Goal: Transaction & Acquisition: Obtain resource

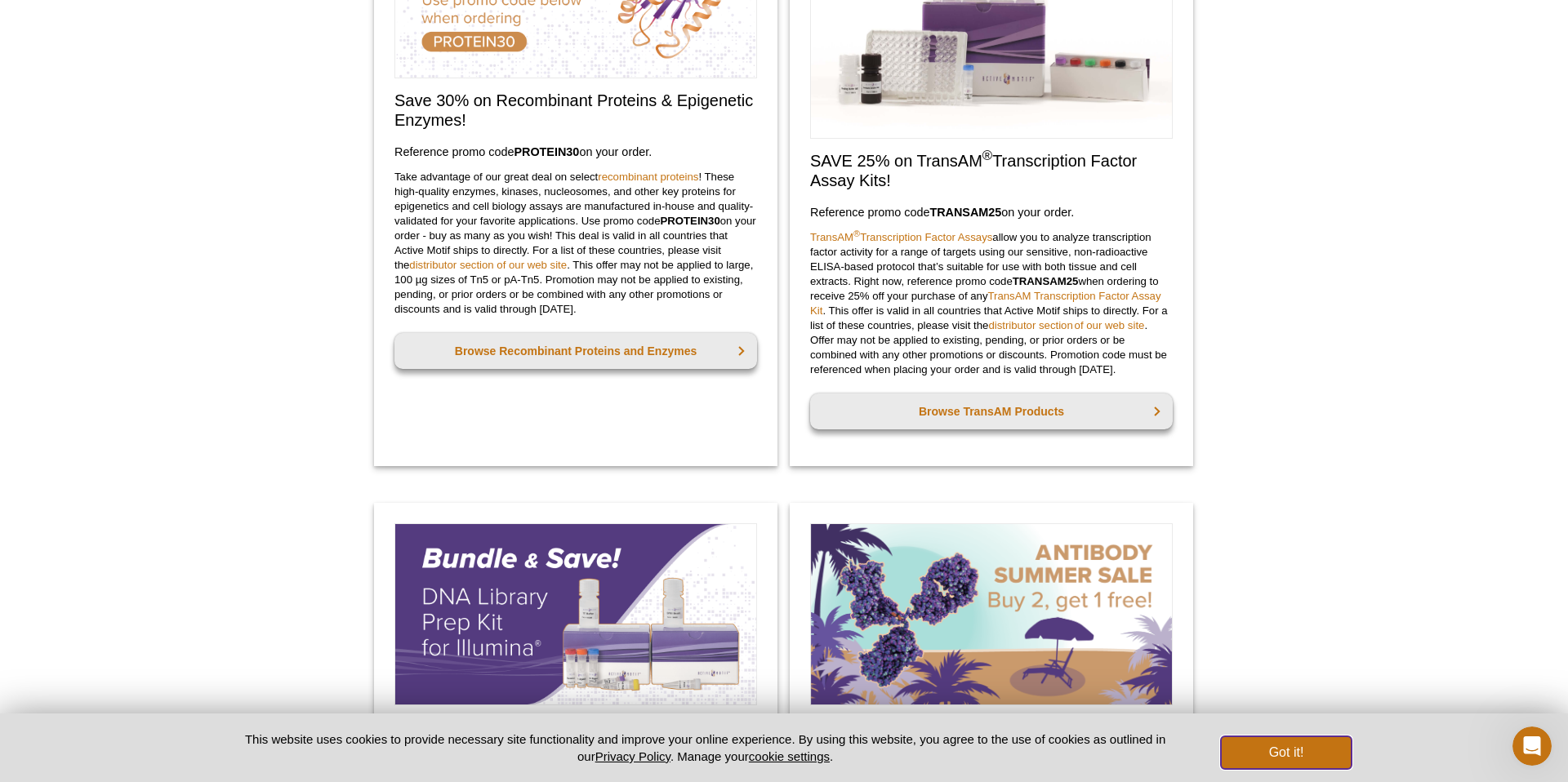
drag, startPoint x: 1300, startPoint y: 761, endPoint x: 1365, endPoint y: 547, distance: 223.7
click at [1300, 761] on button "Got it!" at bounding box center [1286, 753] width 131 height 33
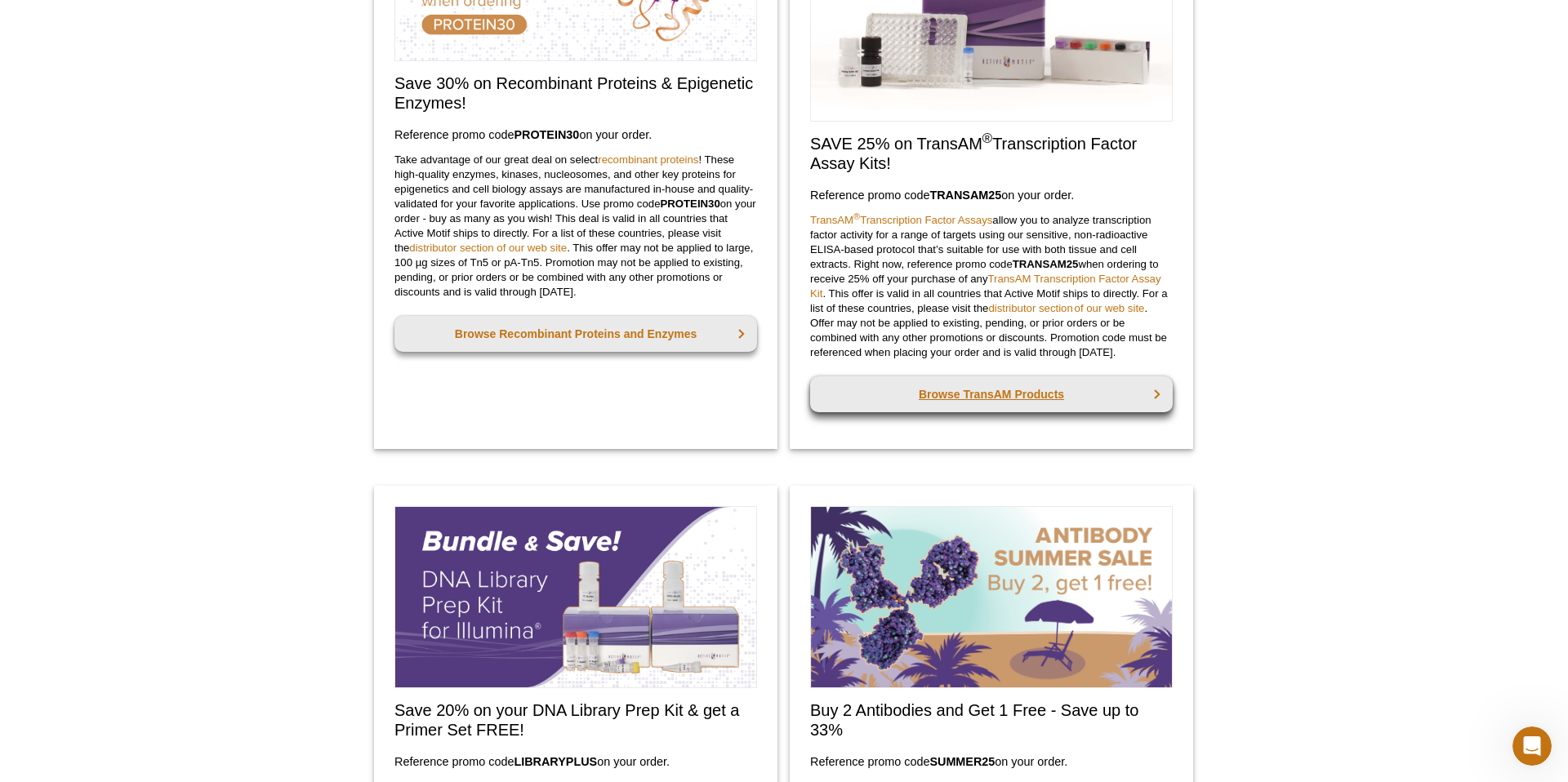
scroll to position [268, 0]
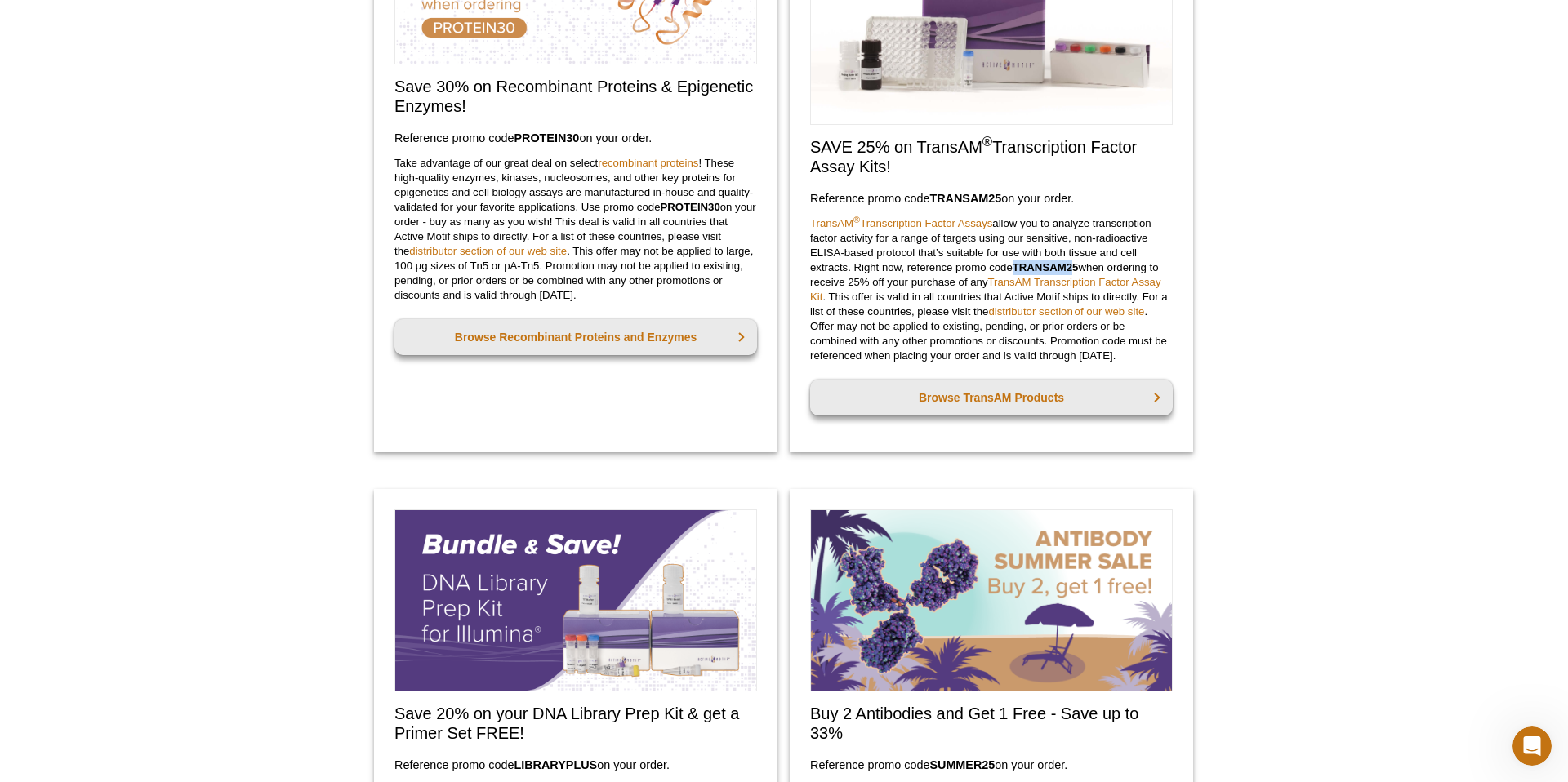
drag, startPoint x: 1018, startPoint y: 264, endPoint x: 1129, endPoint y: 260, distance: 111.1
click at [1077, 263] on strong "TRANSAM25" at bounding box center [1045, 267] width 66 height 12
drag, startPoint x: 1082, startPoint y: 270, endPoint x: 1015, endPoint y: 270, distance: 67.0
click at [1015, 270] on p "TransAM ® Transcription Factor Assays allow you to analyze transcription factor…" at bounding box center [992, 290] width 363 height 147
copy strong "TRANSAM25"
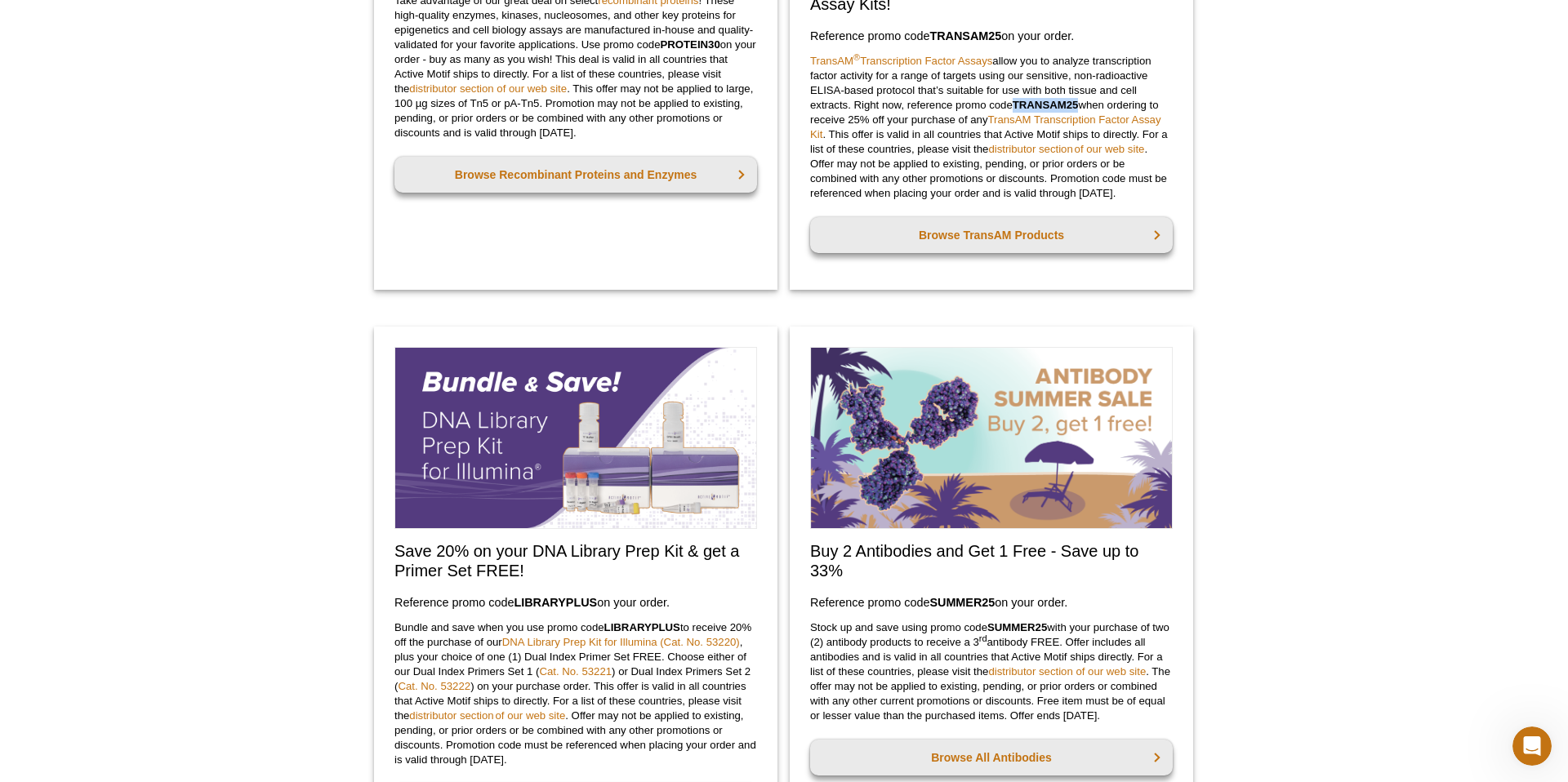
scroll to position [401, 0]
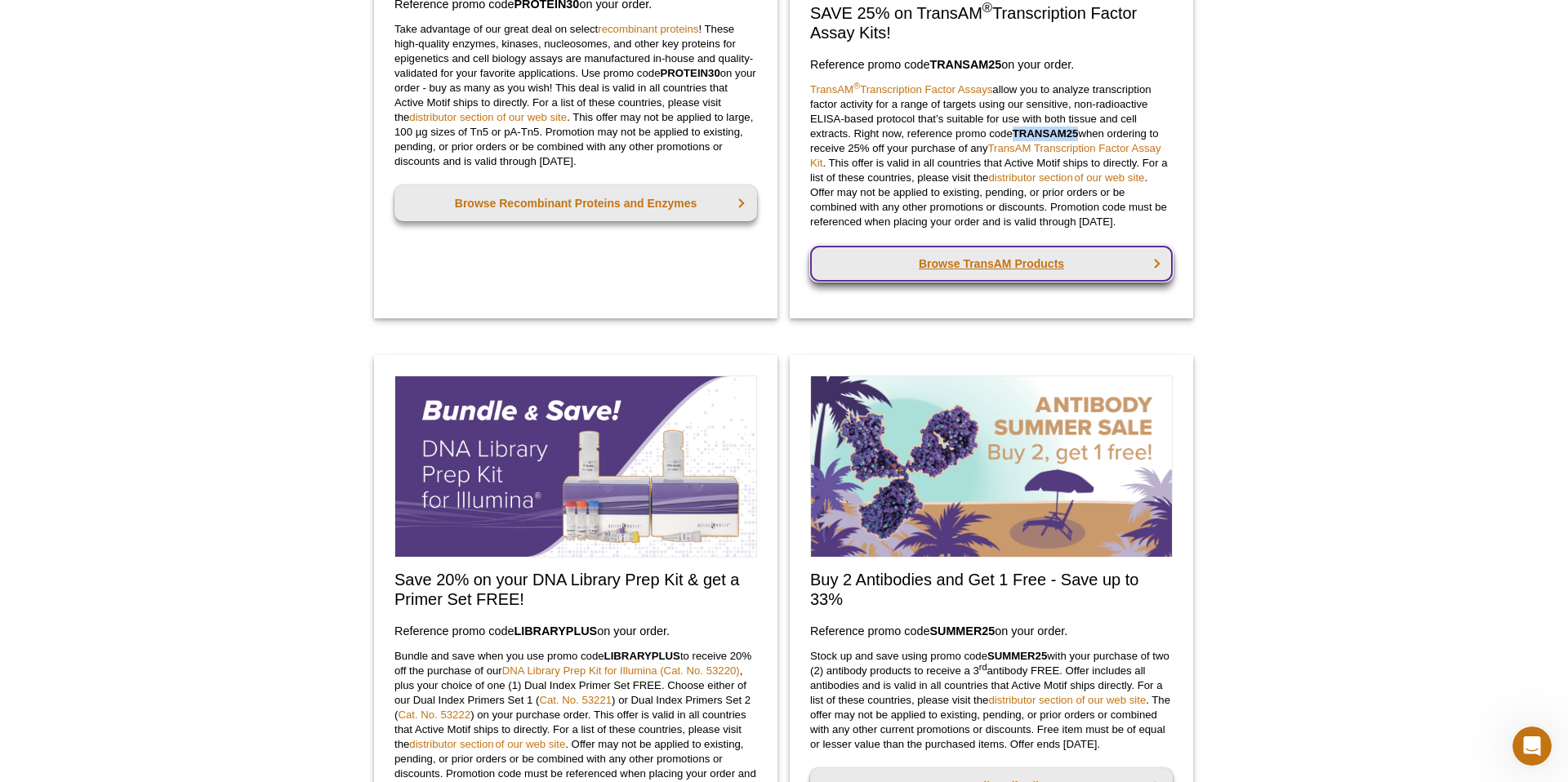
click at [1001, 267] on link "Browse TransAM Products" at bounding box center [992, 264] width 363 height 36
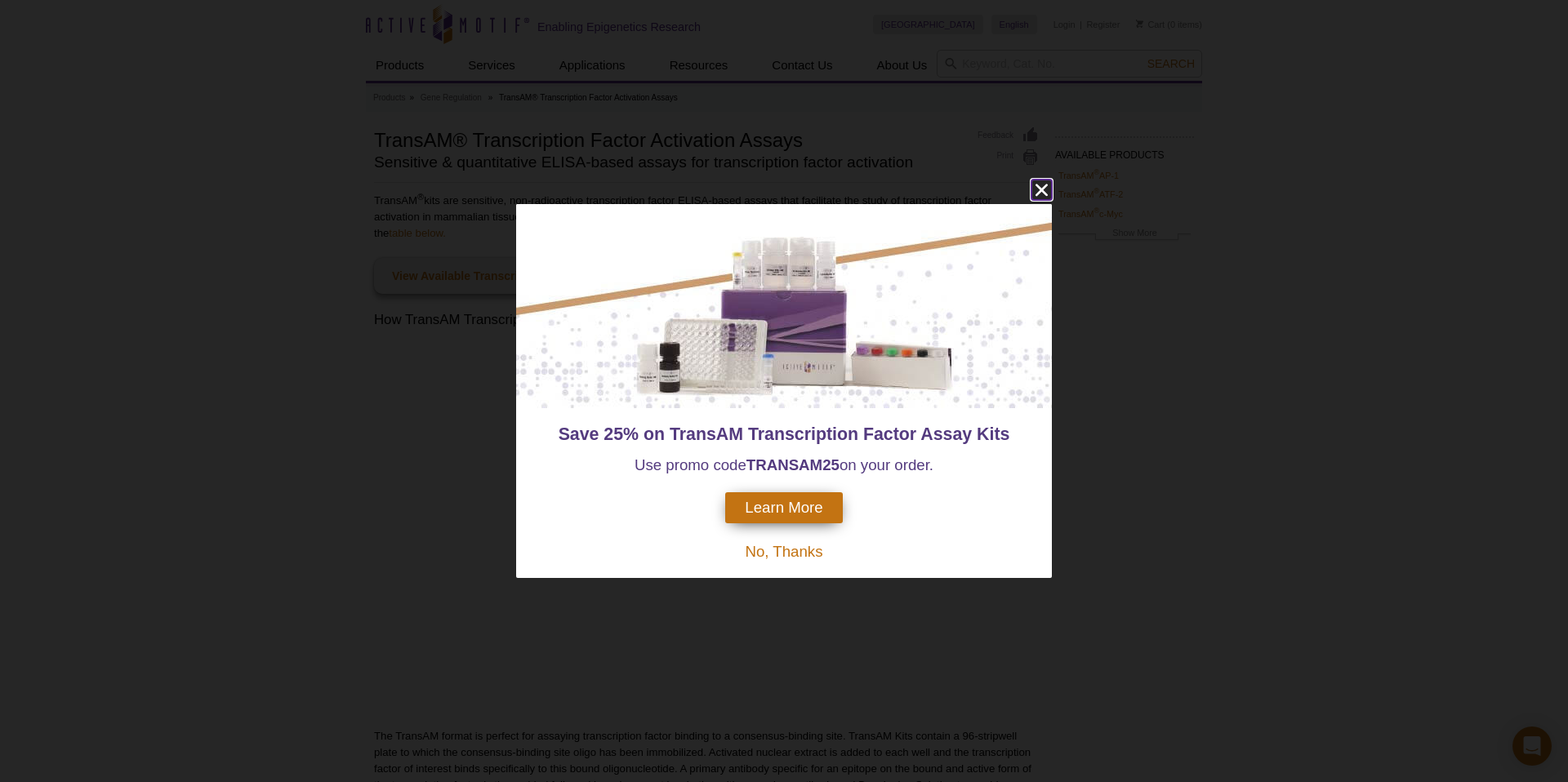
click at [1031, 184] on icon "close" at bounding box center [1042, 190] width 21 height 21
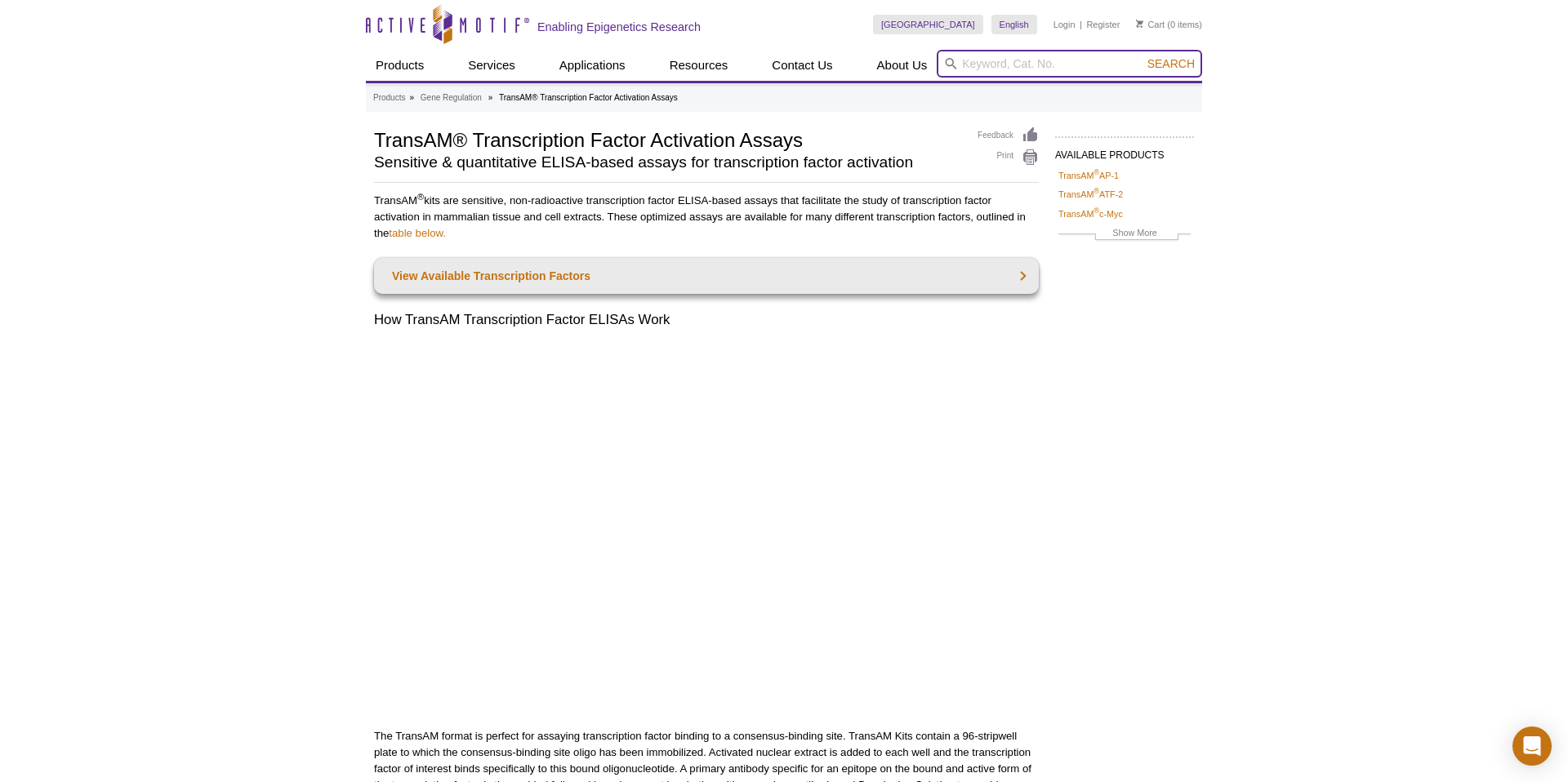
click at [986, 56] on input "search" at bounding box center [1069, 63] width 265 height 27
paste input "TransAM® NFκB p65 kit"
type input "TransAM® NFκB p65 kit"
click at [1143, 56] on button "Search" at bounding box center [1171, 63] width 57 height 15
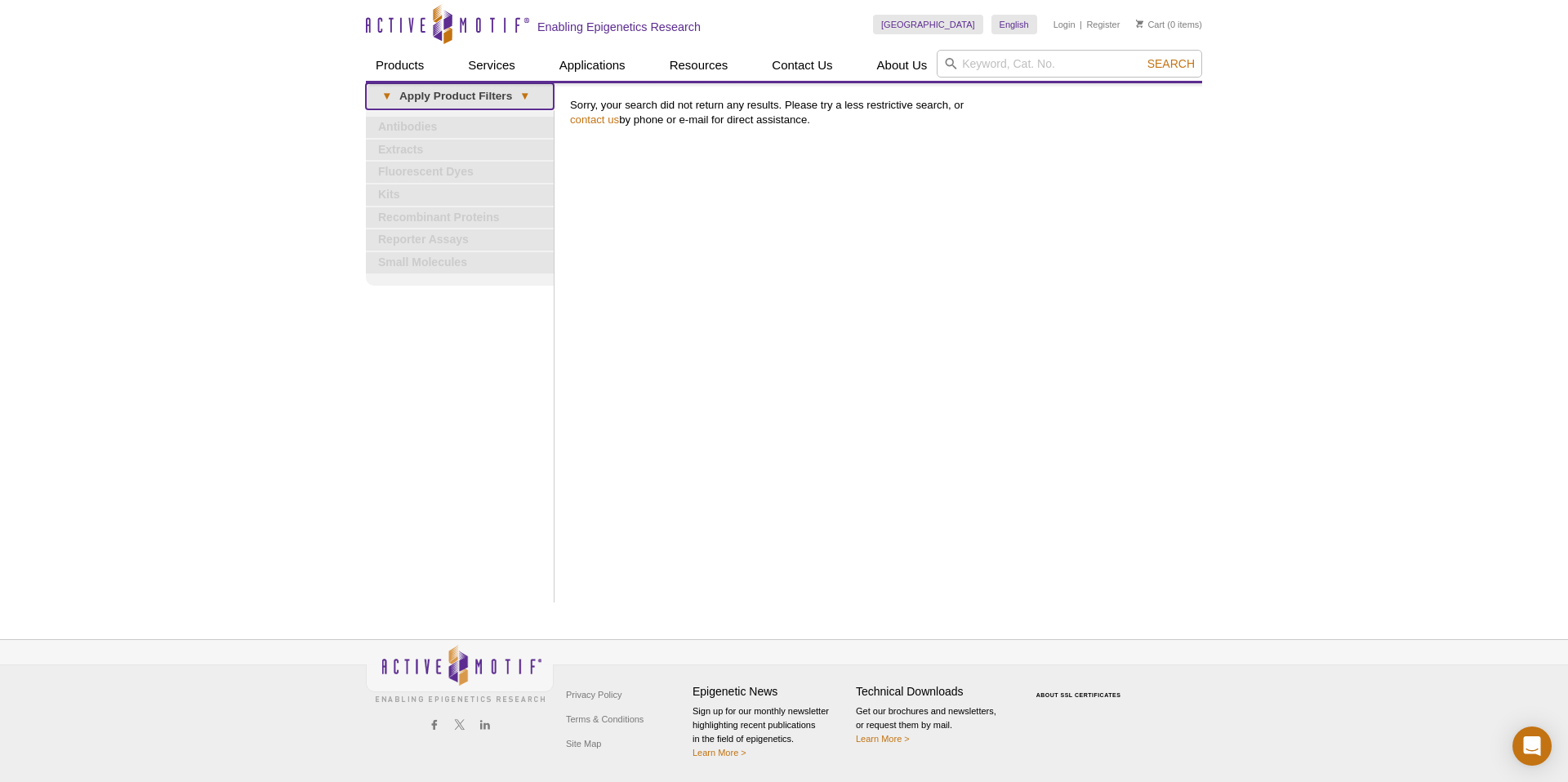
click at [530, 98] on span "▾" at bounding box center [525, 96] width 26 height 15
click at [1065, 60] on input "search" at bounding box center [1069, 63] width 265 height 27
click at [894, 214] on div "Print Results Sorry, your search did not return any results. Please try a less …" at bounding box center [882, 342] width 640 height 519
click at [973, 61] on input "search" at bounding box center [1069, 63] width 265 height 27
click at [981, 62] on input "4006" at bounding box center [1069, 63] width 265 height 27
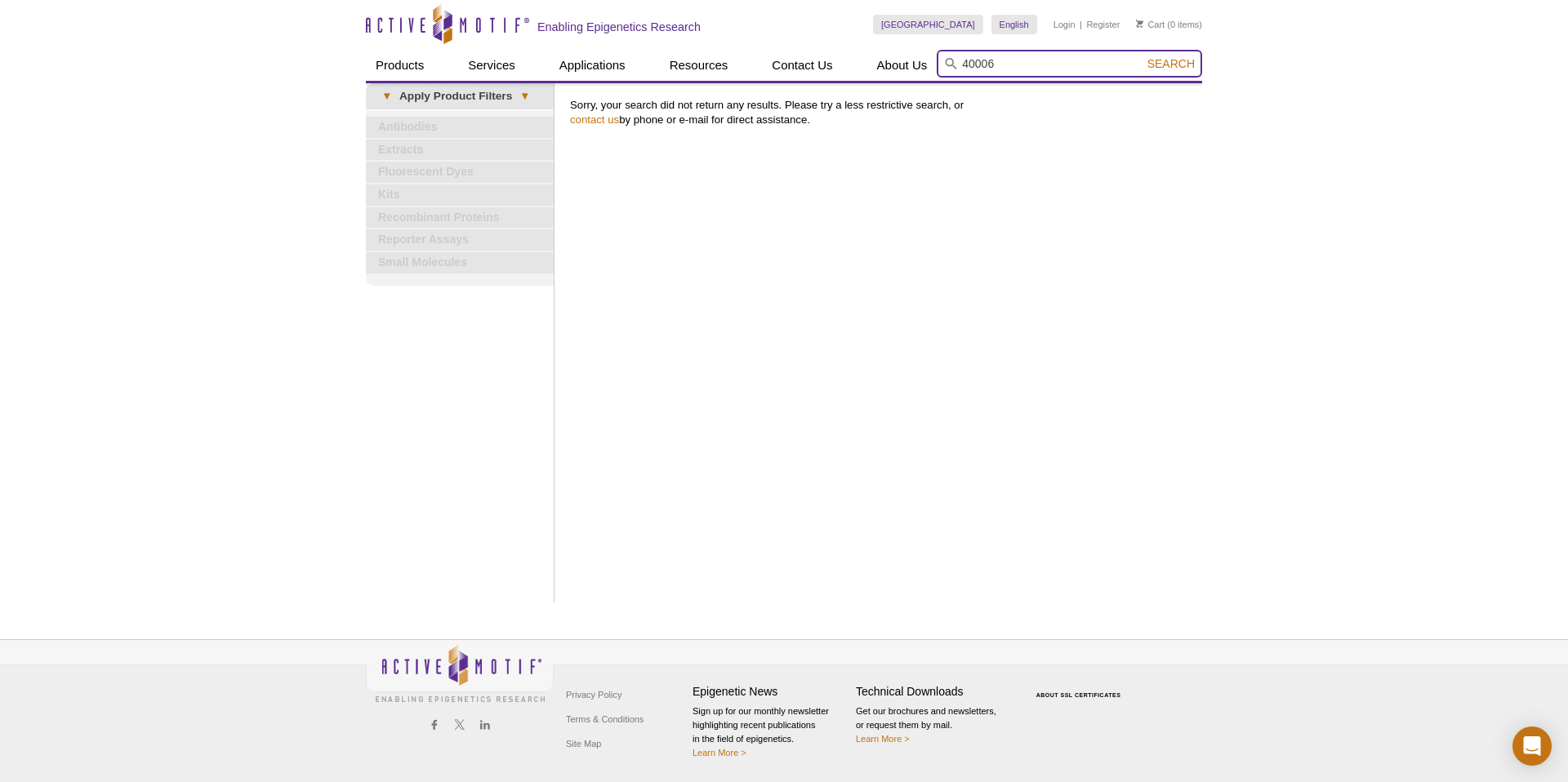
type input "40006"
click at [1143, 56] on button "Search" at bounding box center [1171, 63] width 57 height 15
click at [1167, 62] on span "Search" at bounding box center [1171, 63] width 47 height 13
click at [1045, 62] on input "40006" at bounding box center [1069, 63] width 265 height 27
click at [1046, 60] on input "40006" at bounding box center [1069, 63] width 265 height 27
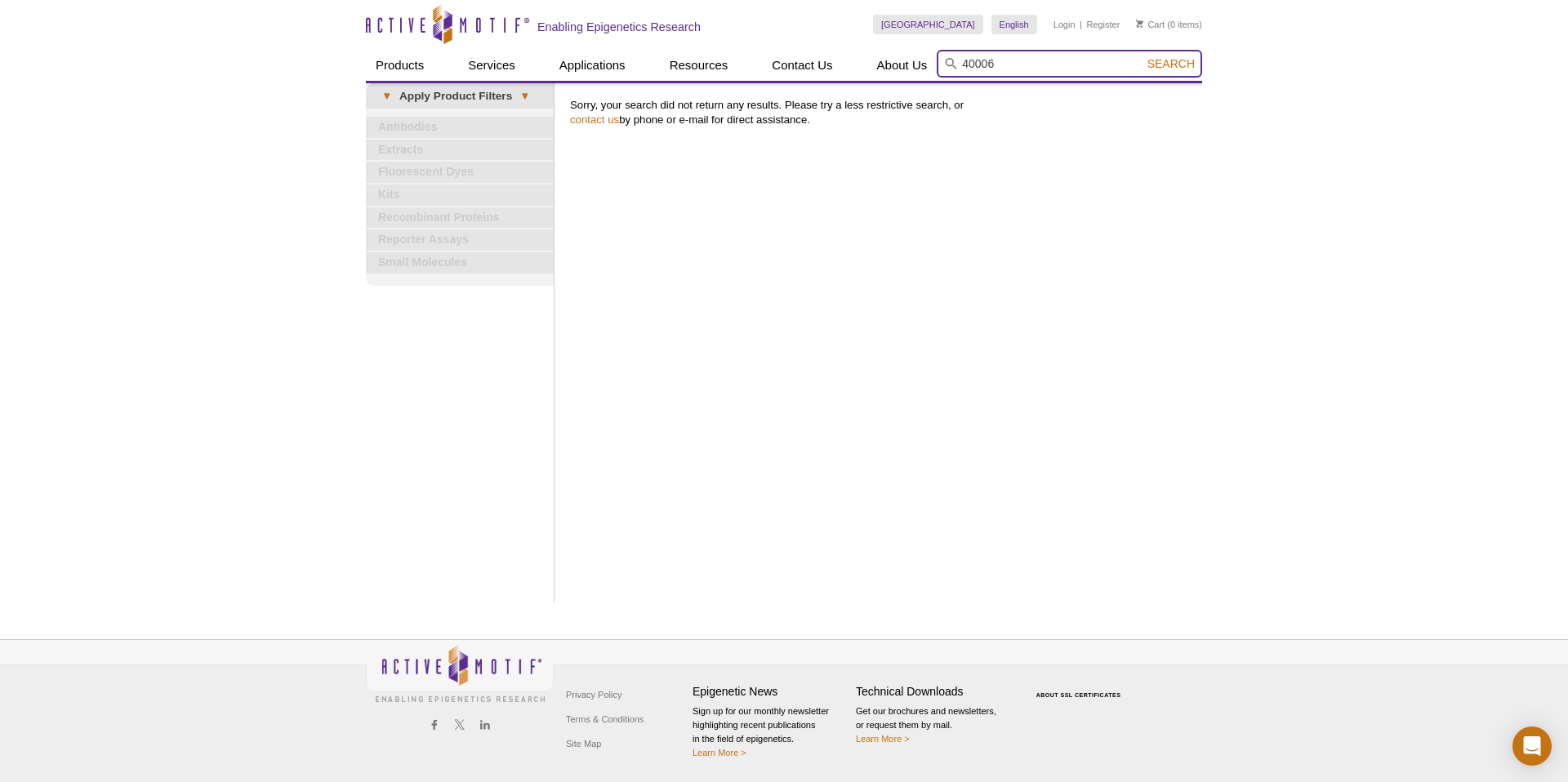
click at [1143, 56] on button "Search" at bounding box center [1171, 63] width 57 height 15
click at [1037, 239] on div "Print Results Sorry, your search did not return any results. Please try a less …" at bounding box center [882, 342] width 640 height 519
click at [997, 57] on input "search" at bounding box center [1069, 63] width 265 height 27
paste input "TransAM® NFκB p65 kit"
type input "TransAM® NFκB p65 kit 40006"
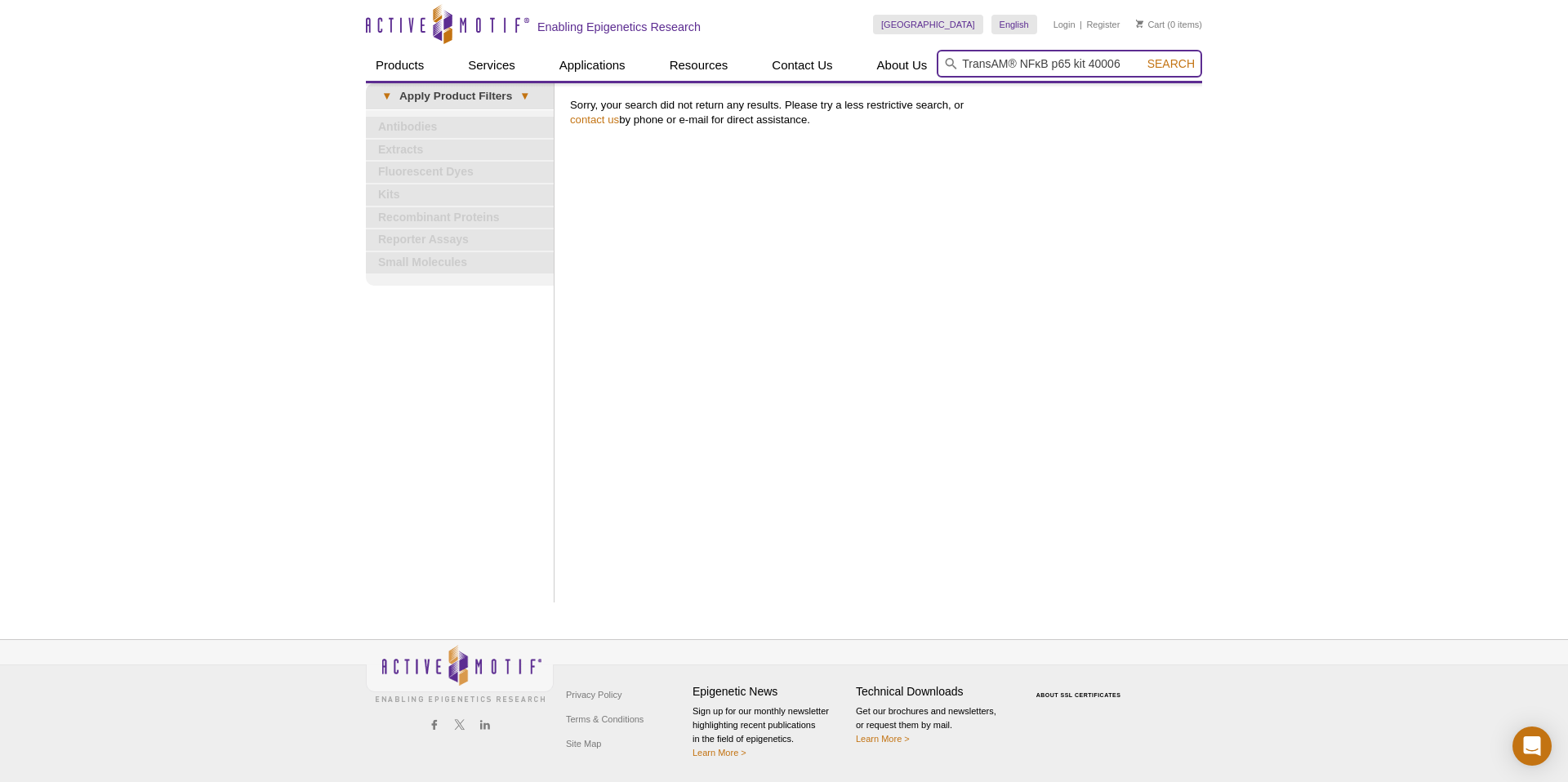
click at [1143, 56] on button "Search" at bounding box center [1171, 63] width 57 height 15
click at [1171, 71] on input "TransAM® NFκB p65 kit 40006" at bounding box center [1069, 63] width 265 height 27
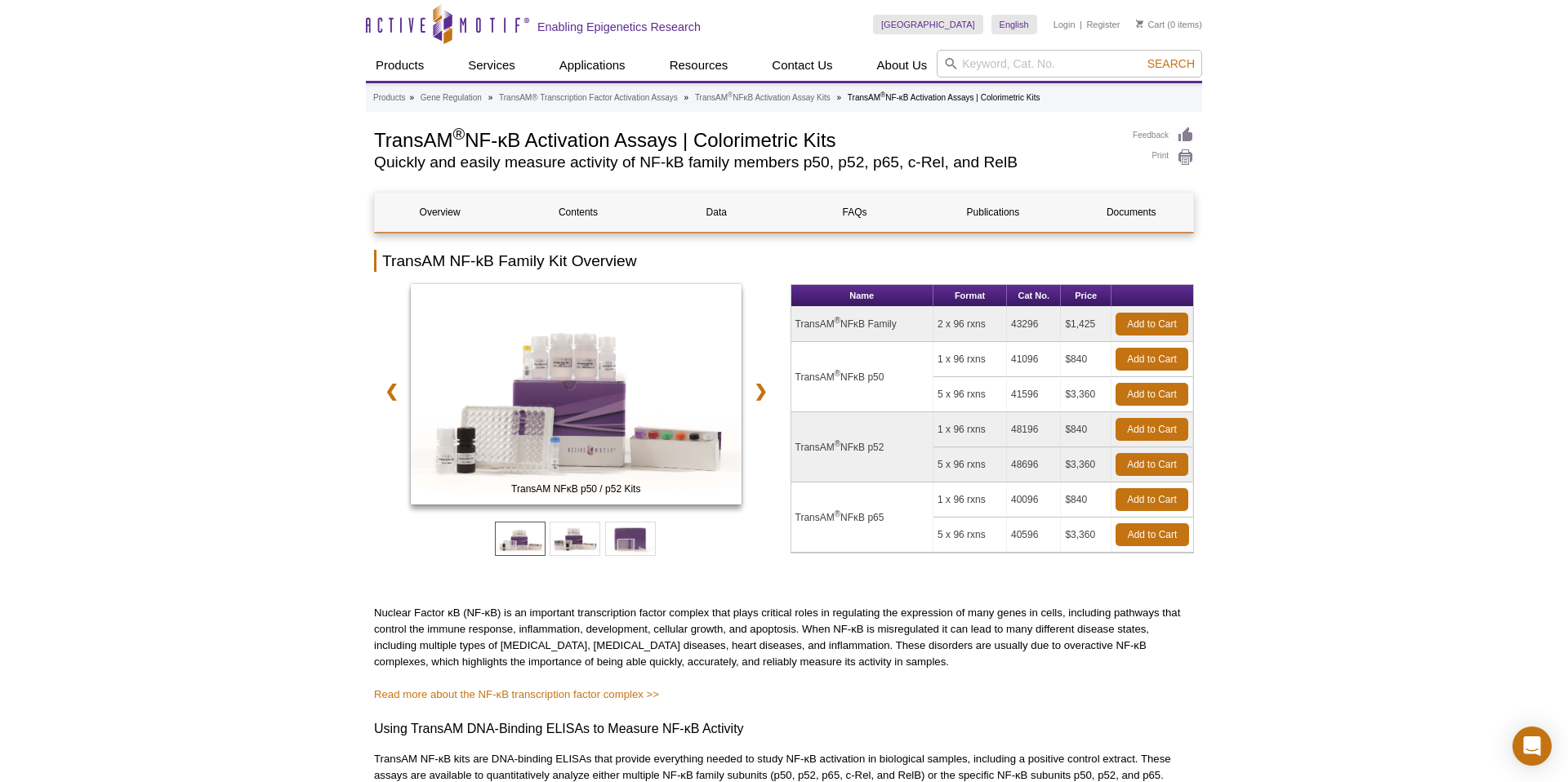
click at [1135, 503] on link "Add to Cart" at bounding box center [1151, 500] width 73 height 23
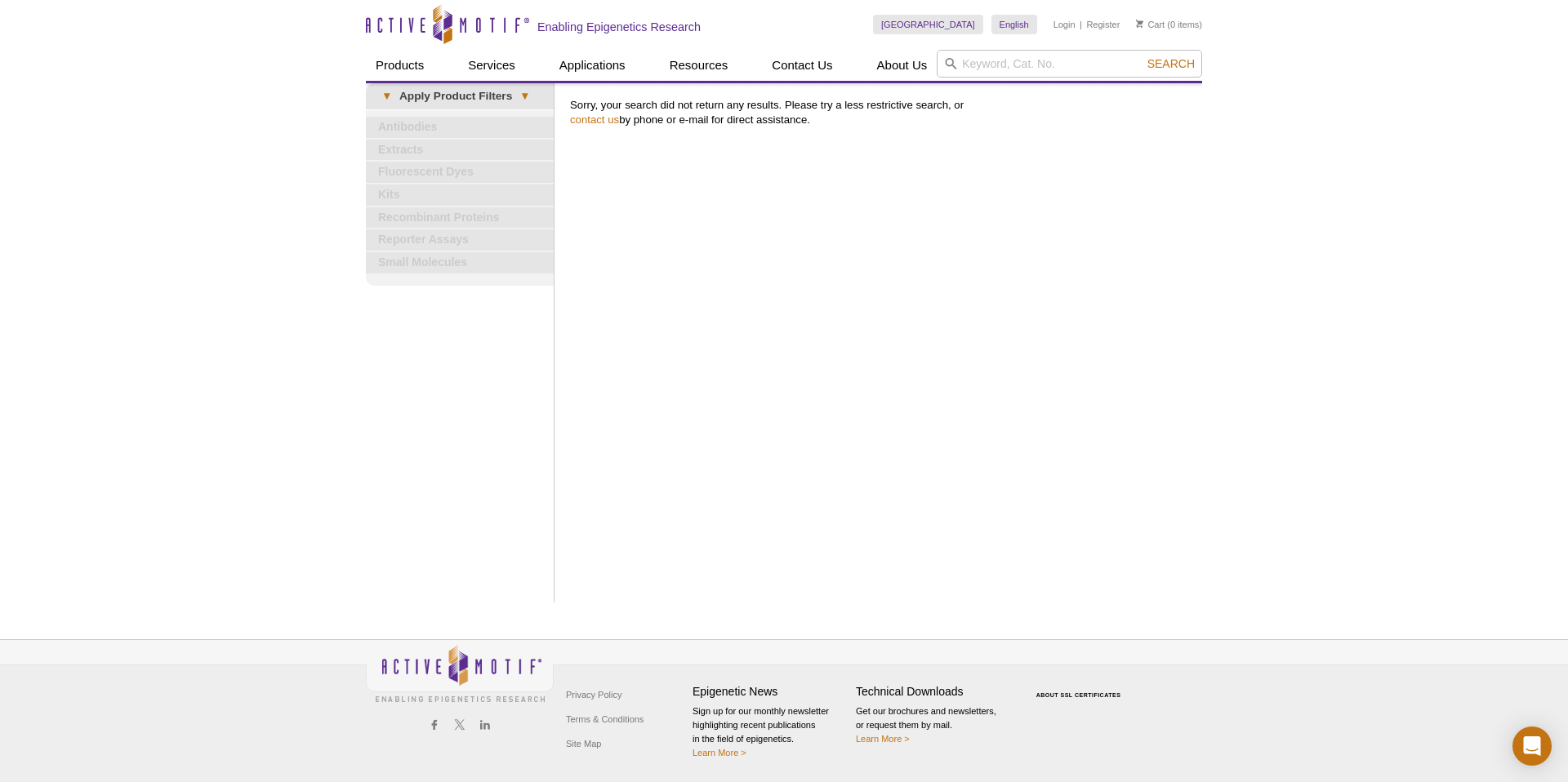
click at [1350, 310] on div "Active Motif Logo Enabling Epigenetics Research 0 Search Skip to content Active…" at bounding box center [784, 391] width 1568 height 782
click at [1025, 68] on input "search" at bounding box center [1069, 63] width 265 height 27
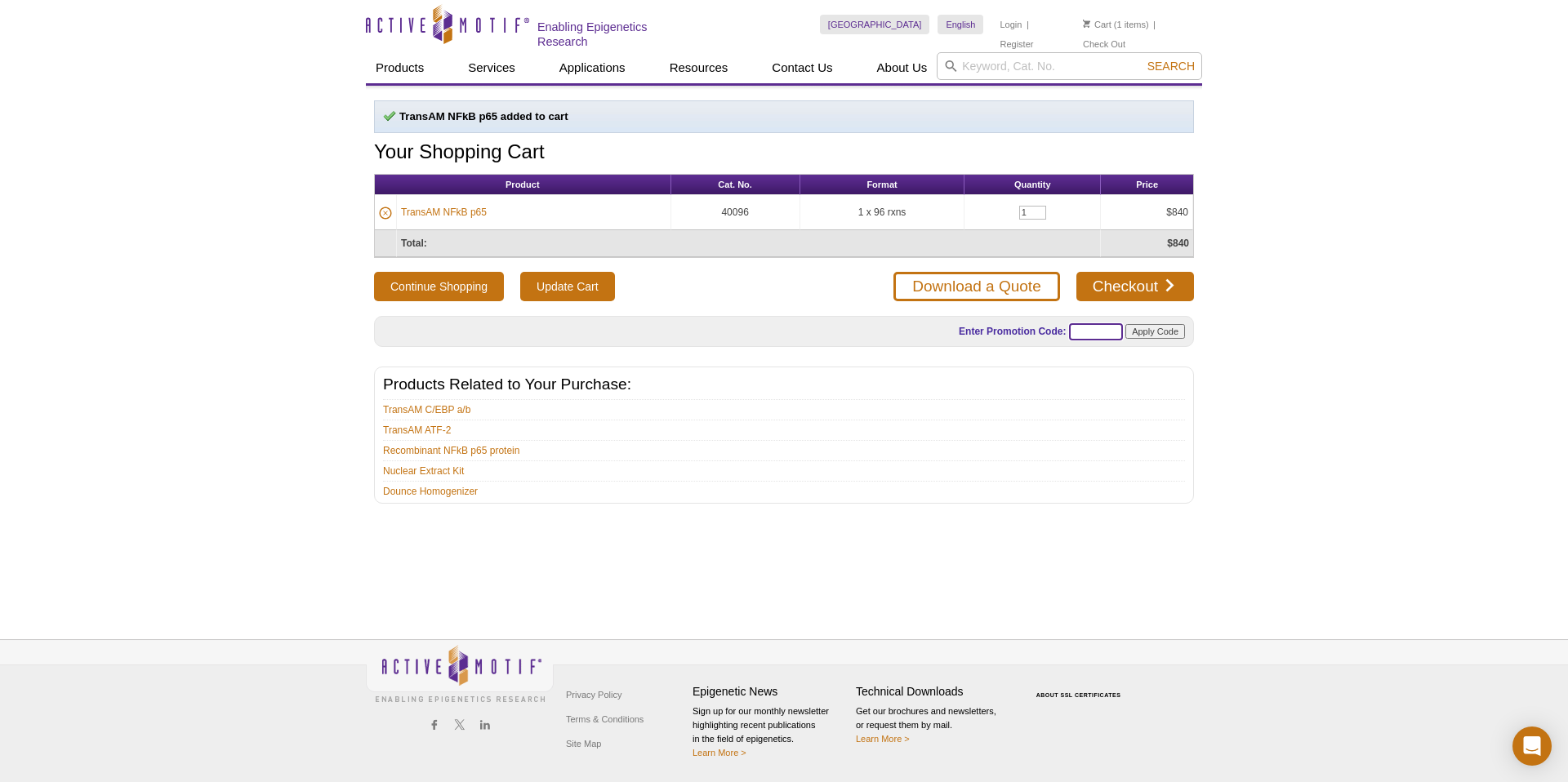
click at [1096, 328] on input "text" at bounding box center [1096, 332] width 54 height 17
click at [1105, 328] on input "text" at bounding box center [1096, 332] width 54 height 17
paste input "TRANSAM25"
type input "TRANSAM25"
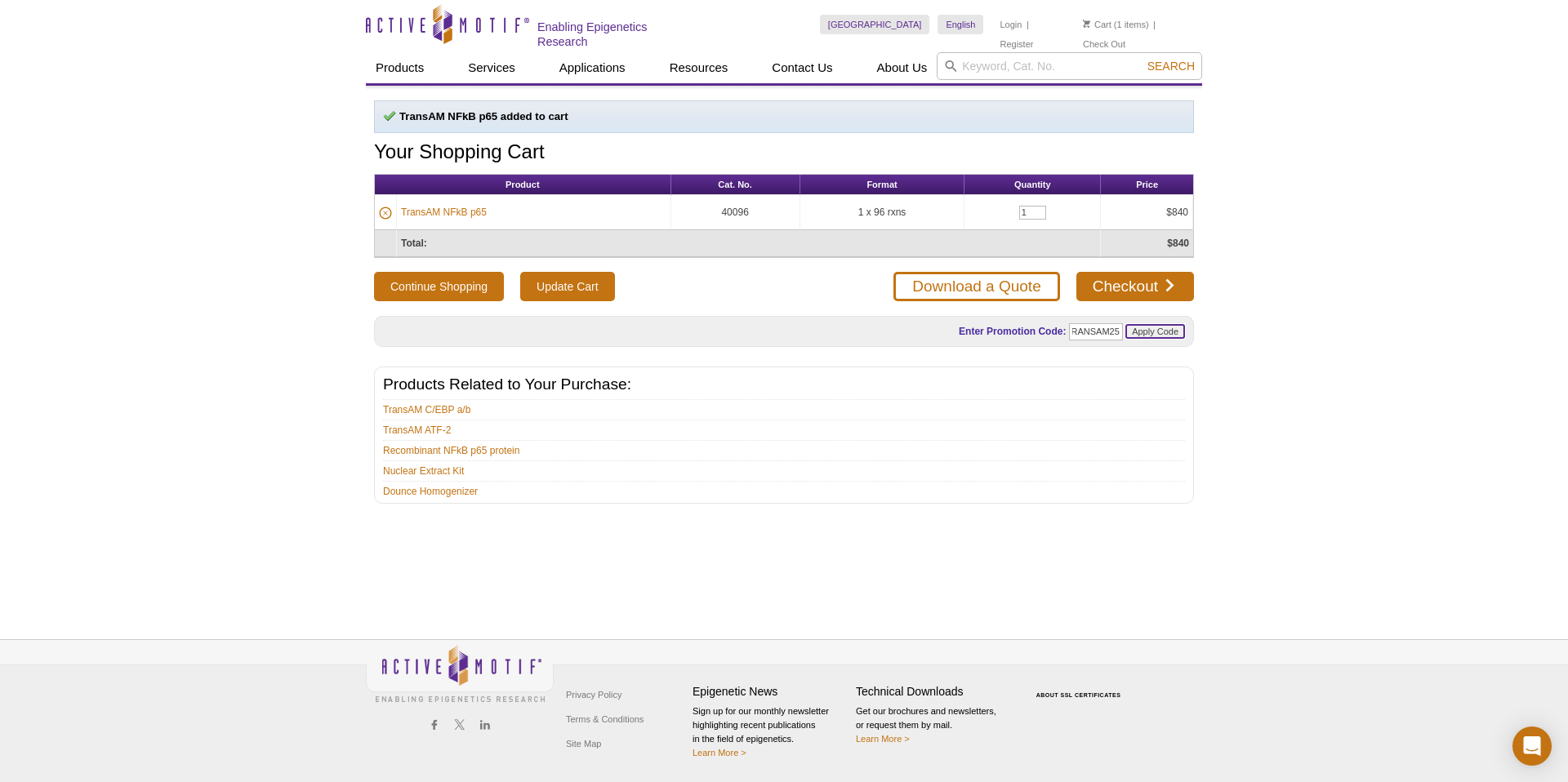
click at [1157, 332] on input "Apply Code" at bounding box center [1155, 331] width 60 height 15
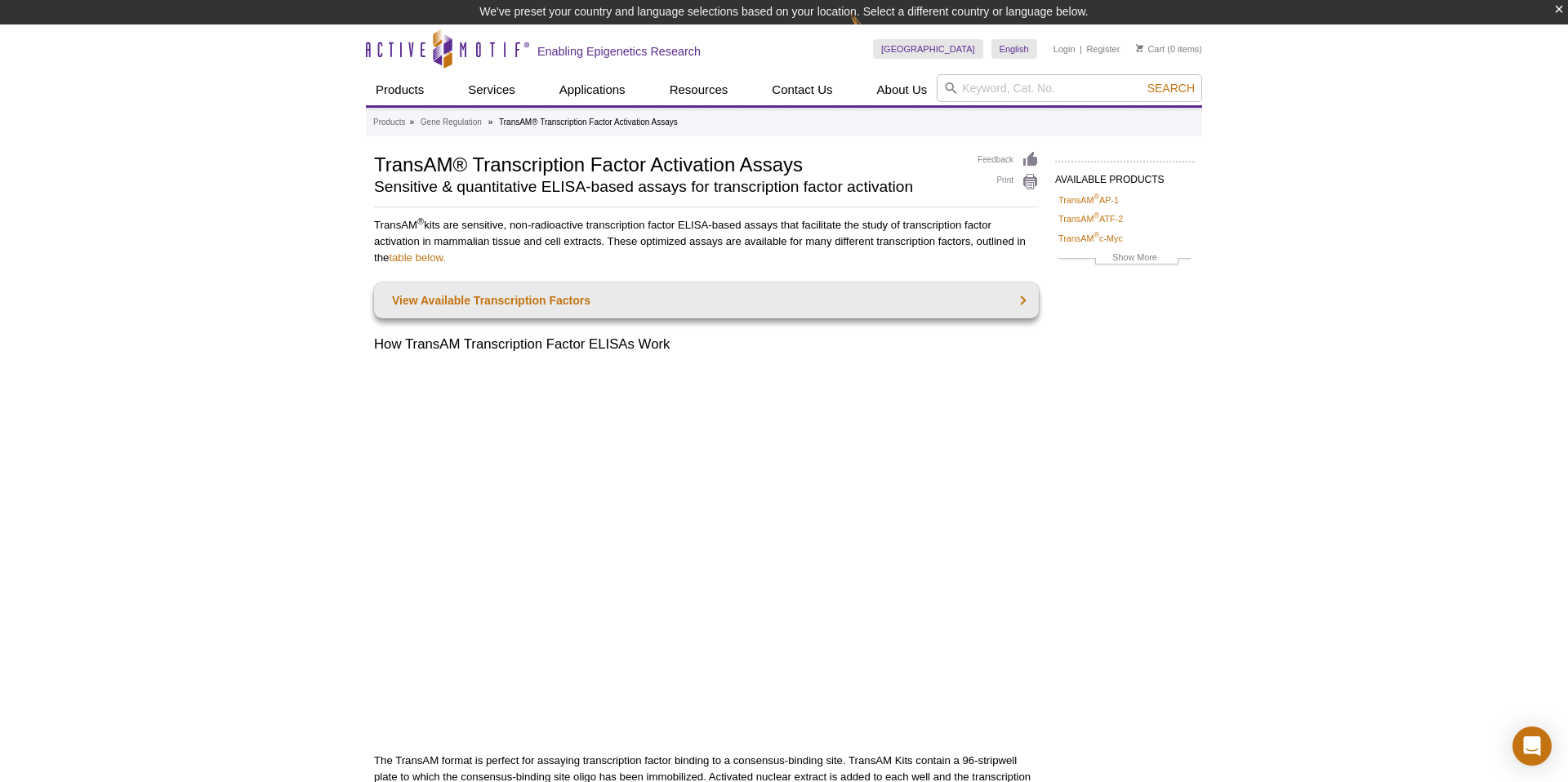
scroll to position [25, 0]
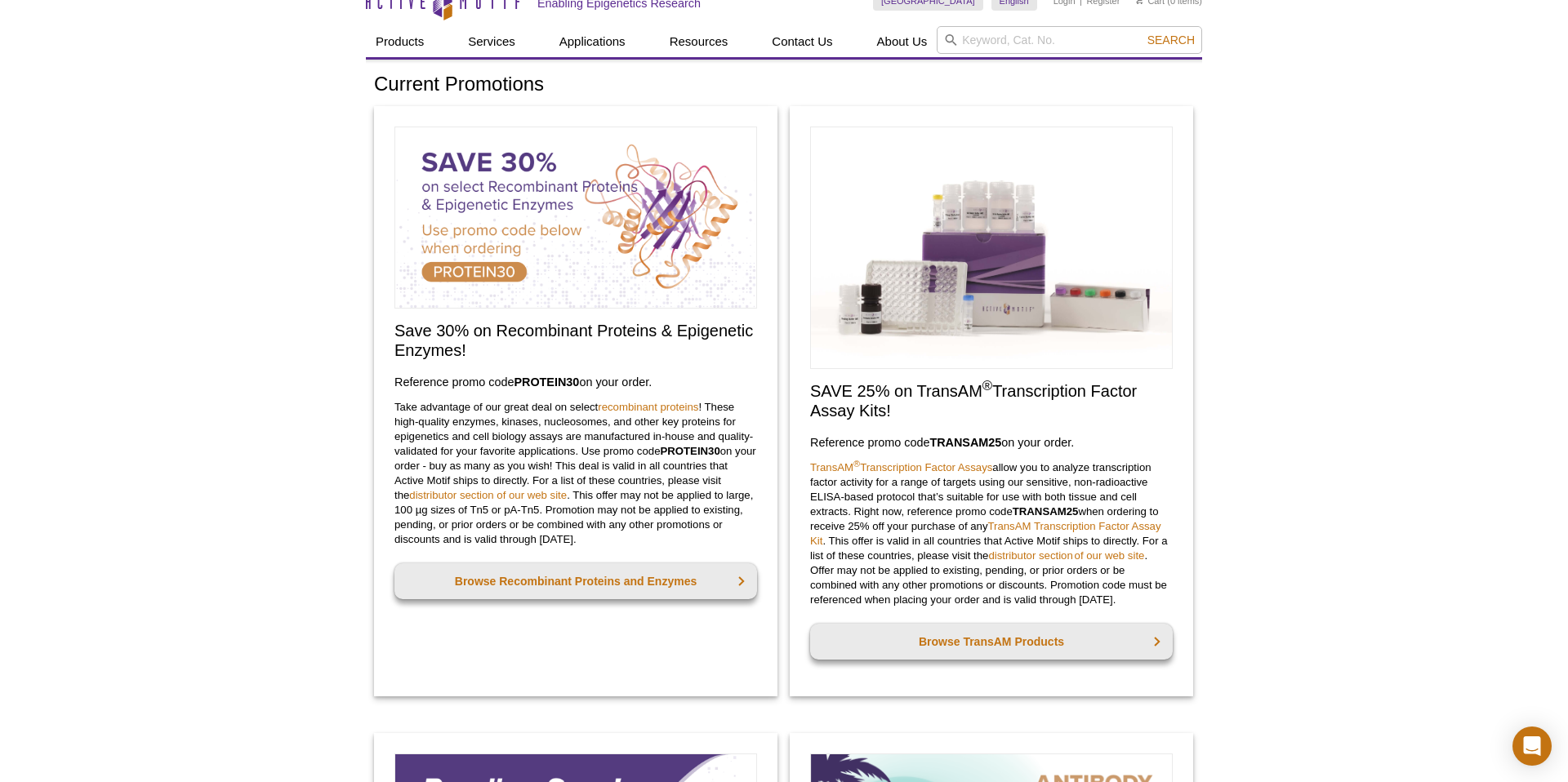
scroll to position [51, 0]
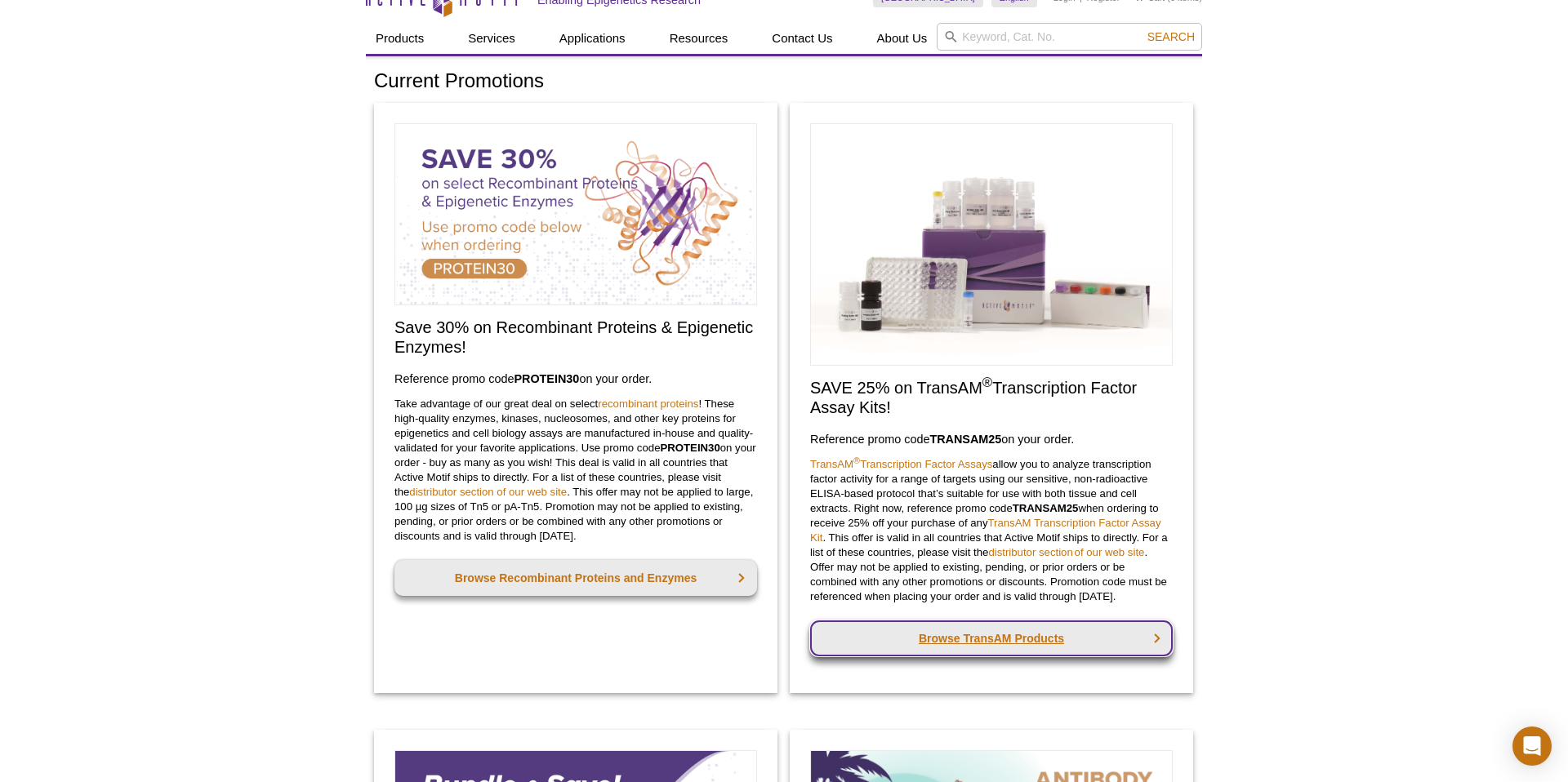
click at [1017, 642] on link "Browse TransAM Products" at bounding box center [992, 638] width 363 height 36
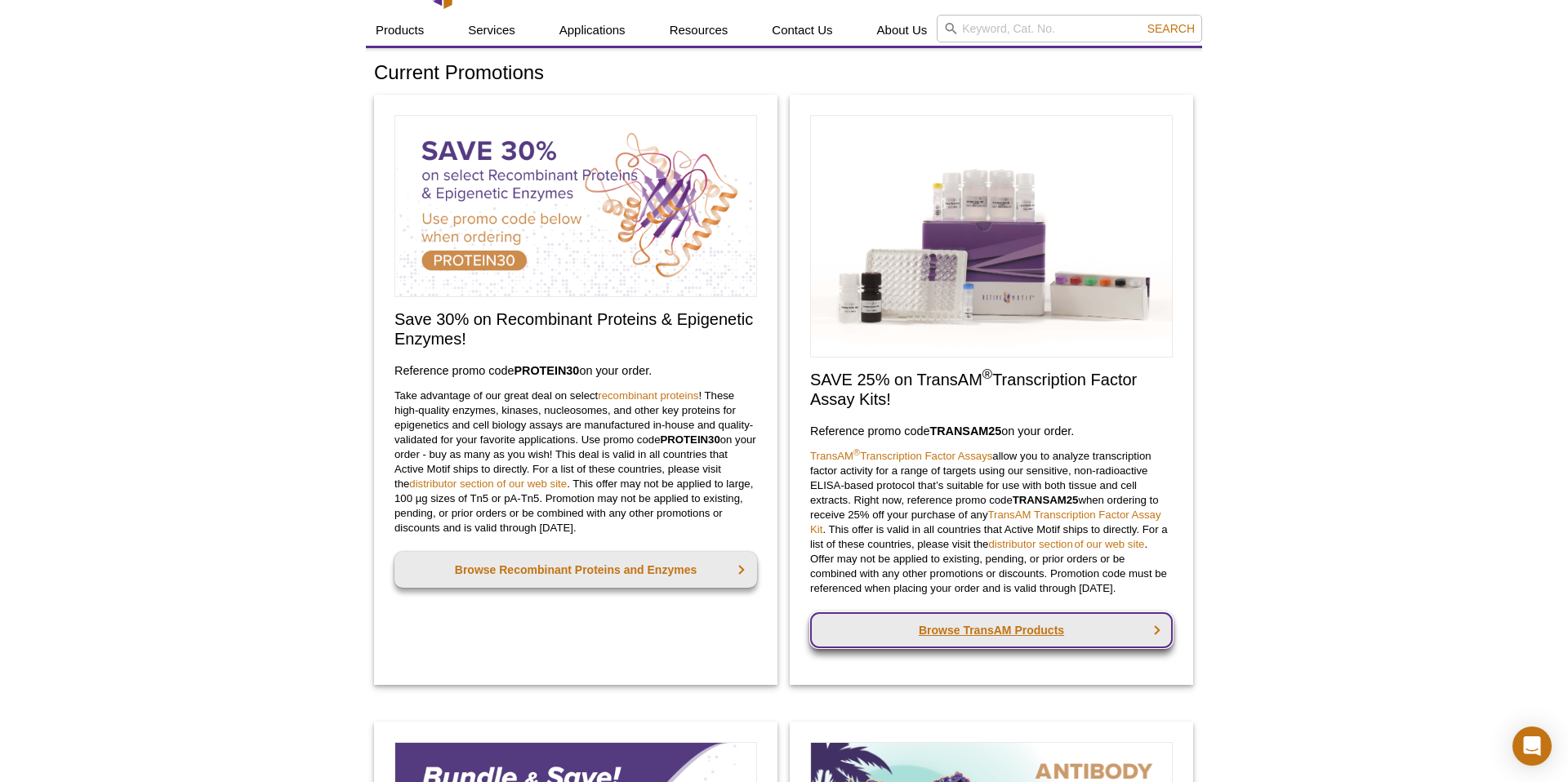
scroll to position [27, 0]
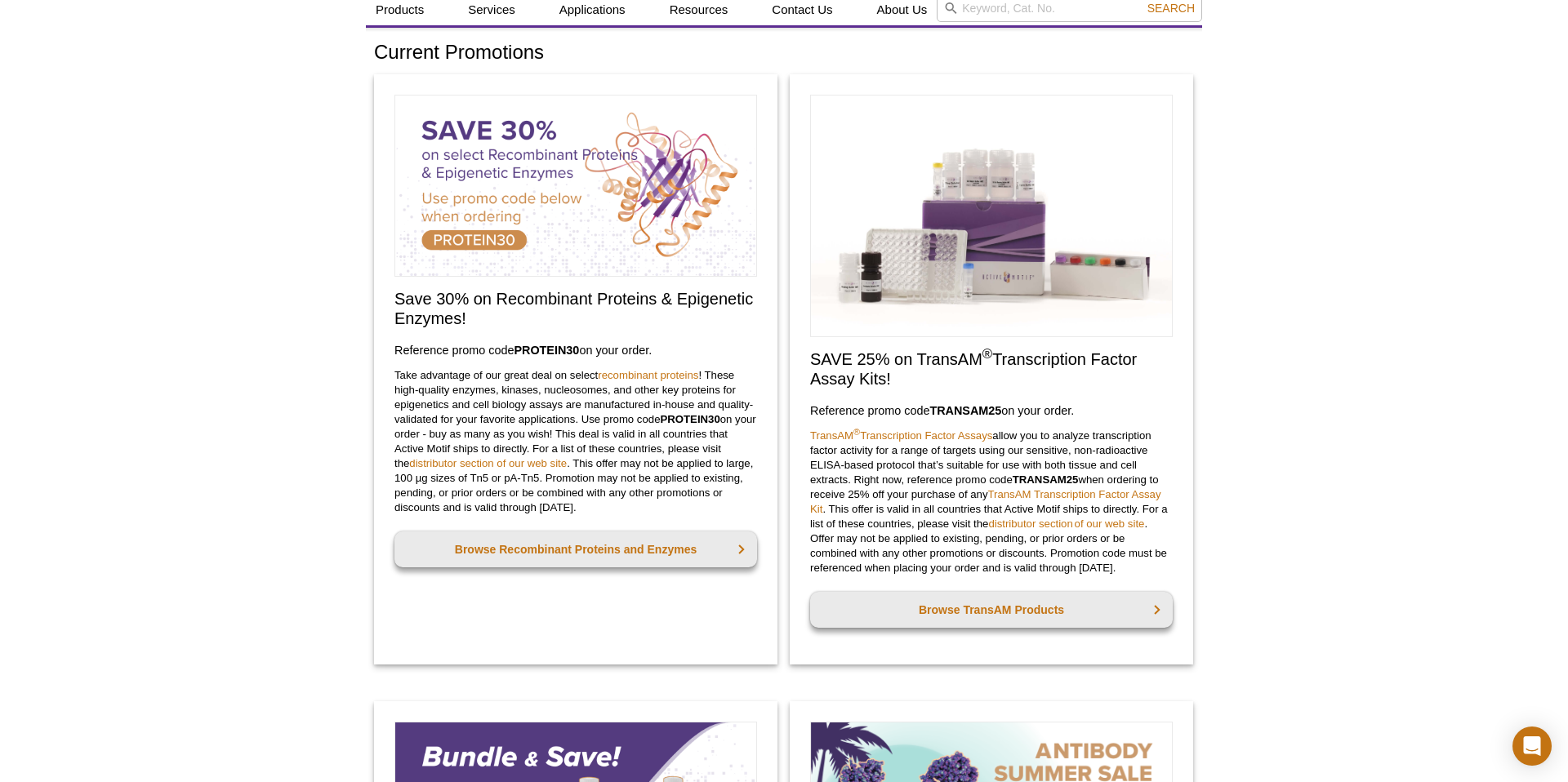
scroll to position [91, 0]
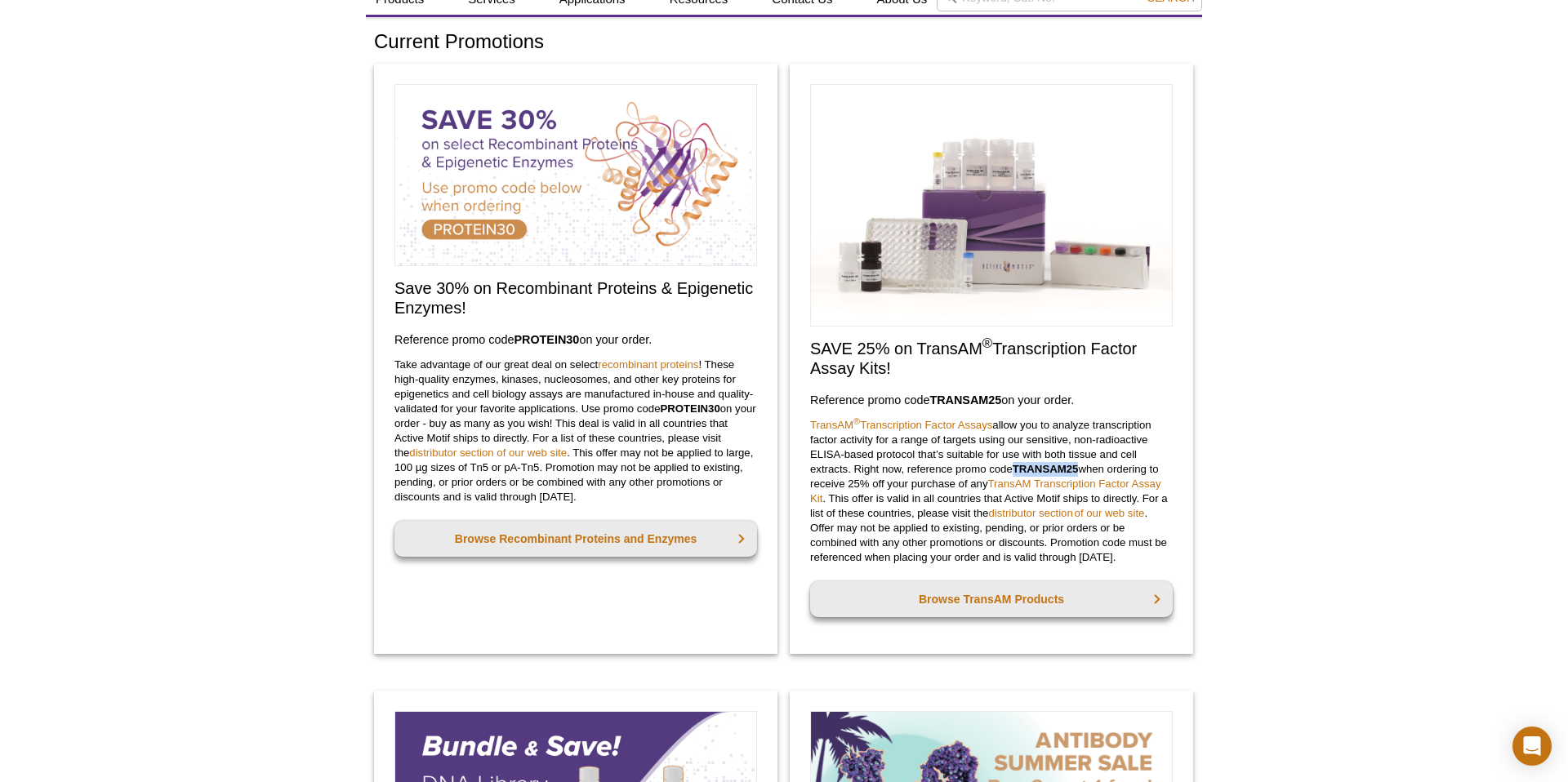
drag, startPoint x: 1083, startPoint y: 468, endPoint x: 1019, endPoint y: 471, distance: 64.1
click at [1018, 471] on p "TransAM ® Transcription Factor Assays allow you to analyze transcription factor…" at bounding box center [992, 492] width 363 height 147
copy strong "TRANSAM25"
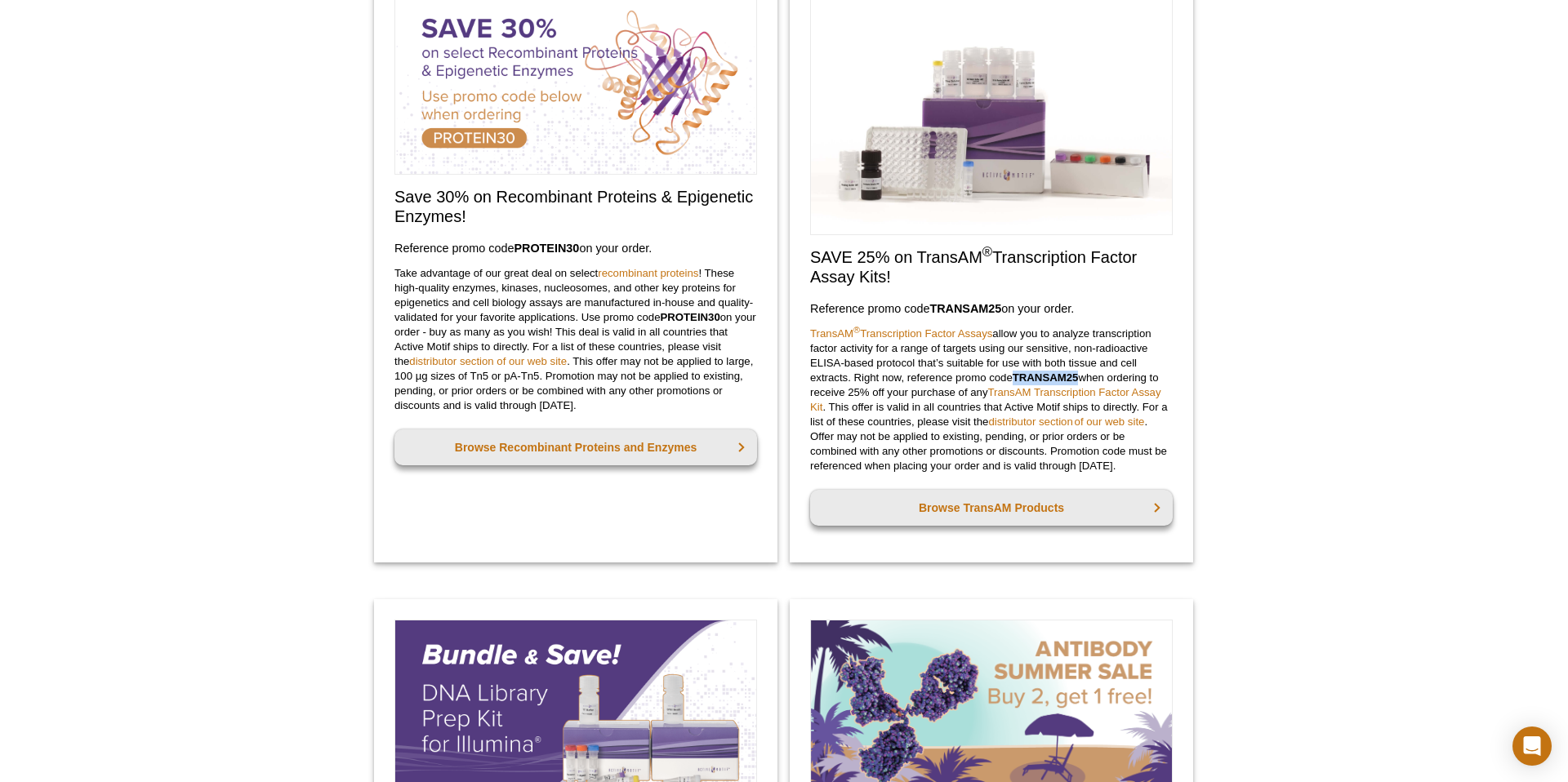
scroll to position [133, 0]
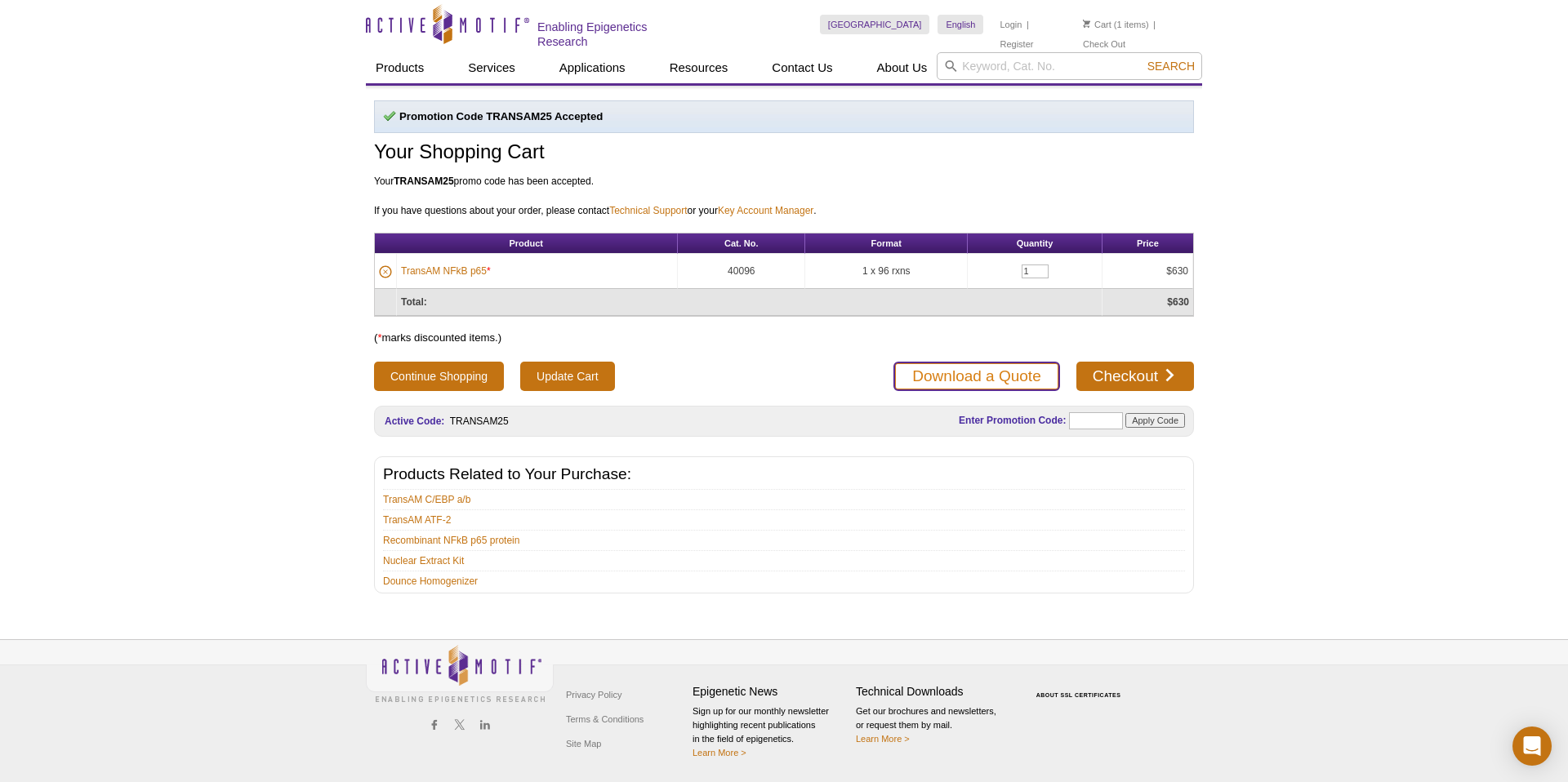
click at [1024, 371] on link "Download a Quote" at bounding box center [977, 376] width 166 height 29
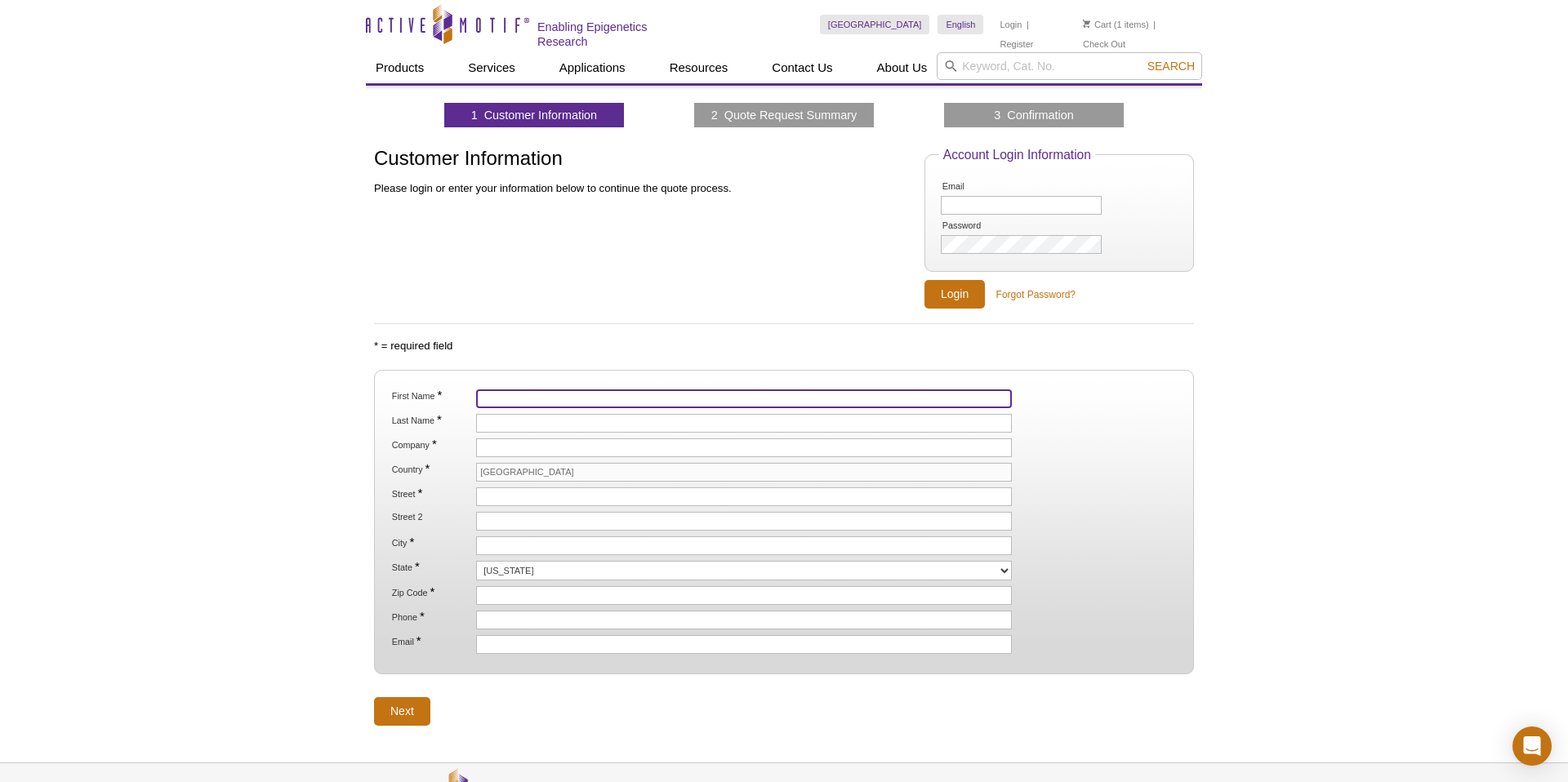
click at [662, 391] on input "First Name *" at bounding box center [744, 399] width 536 height 19
type input "Thaissa"
type input "Alvarado"
type input "[GEOGRAPHIC_DATA]"
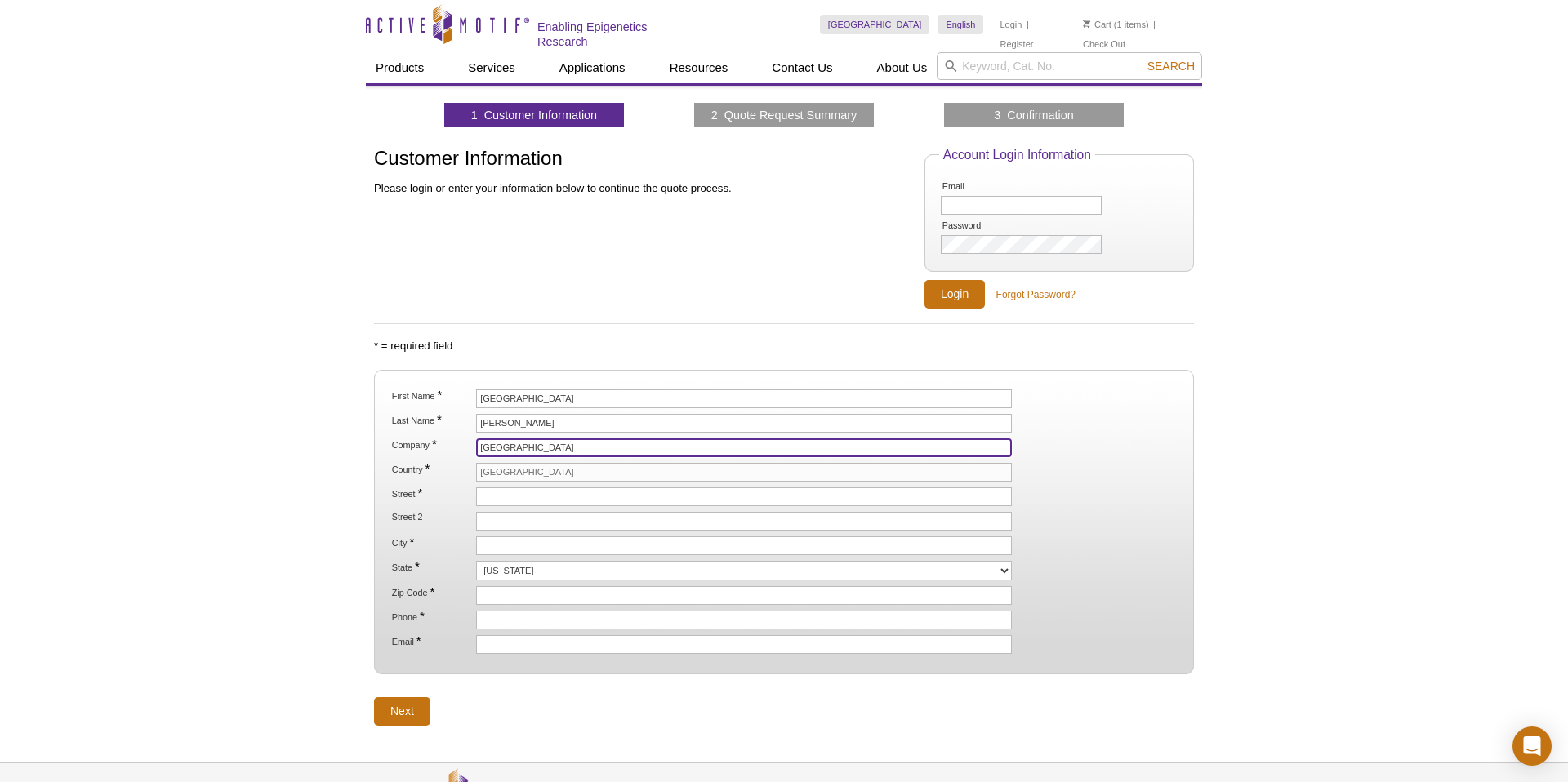
type input "Converge building"
type input "[STREET_ADDRESS]"
type input "[GEOGRAPHIC_DATA]"
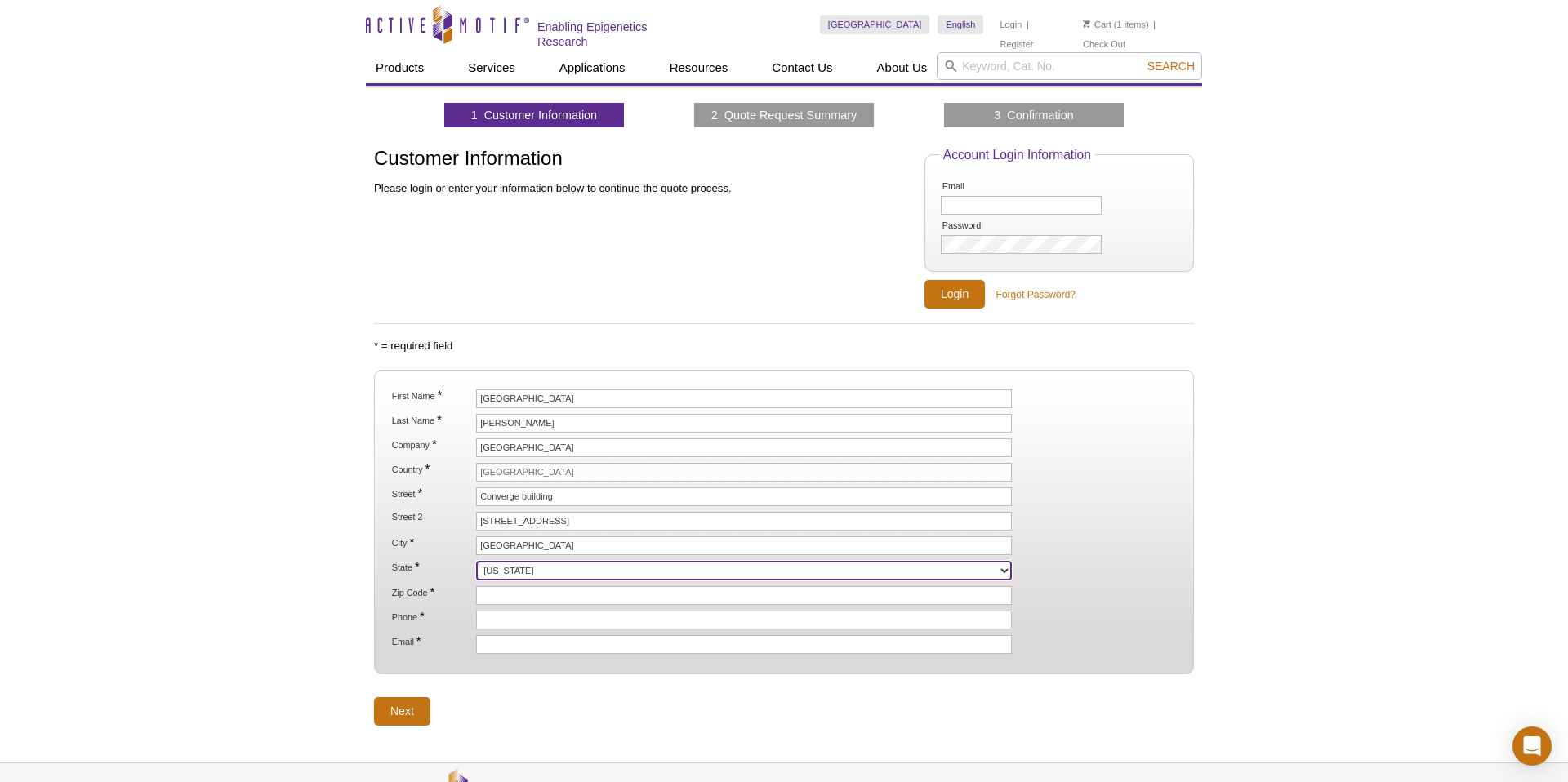
select select "FL"
type input "33136"
type input "3052433550"
type input "[EMAIL_ADDRESS][DOMAIN_NAME]"
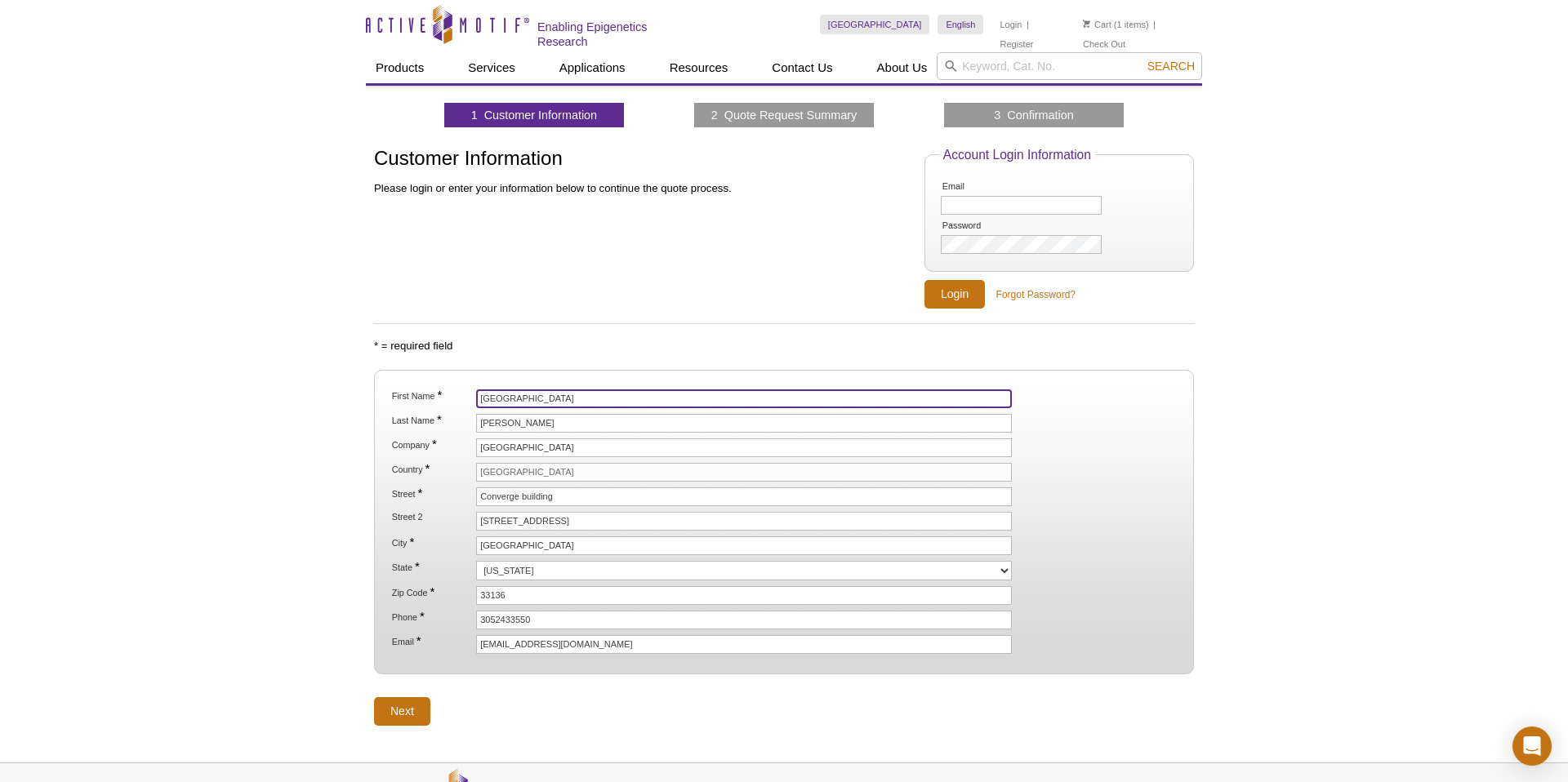
scroll to position [29, 0]
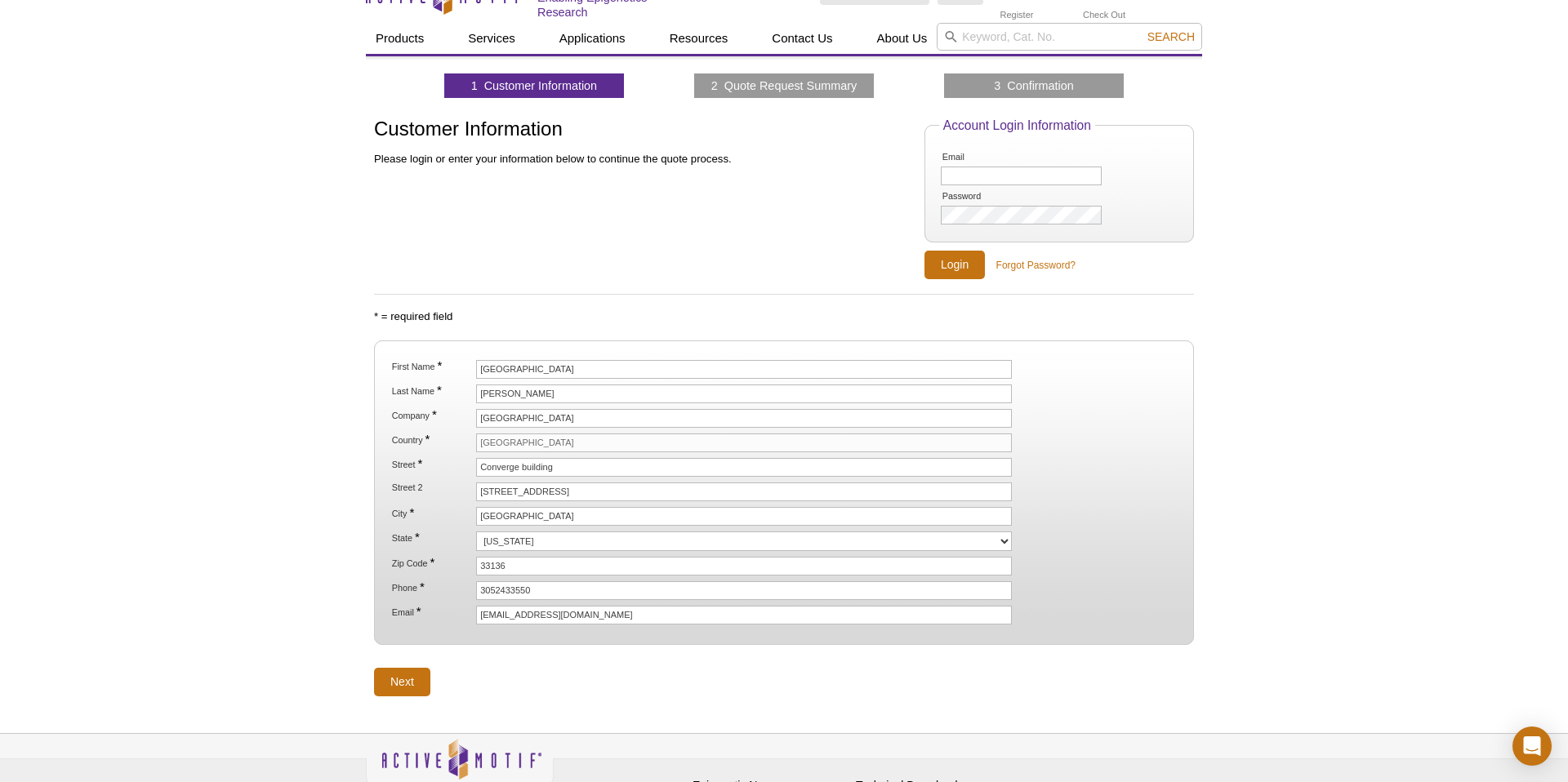
click at [406, 697] on div "Active Motif Logo Enabling Epigenetics Research 1 Search Skip to content Active…" at bounding box center [784, 424] width 1568 height 905
click at [412, 685] on input "Next" at bounding box center [402, 682] width 56 height 28
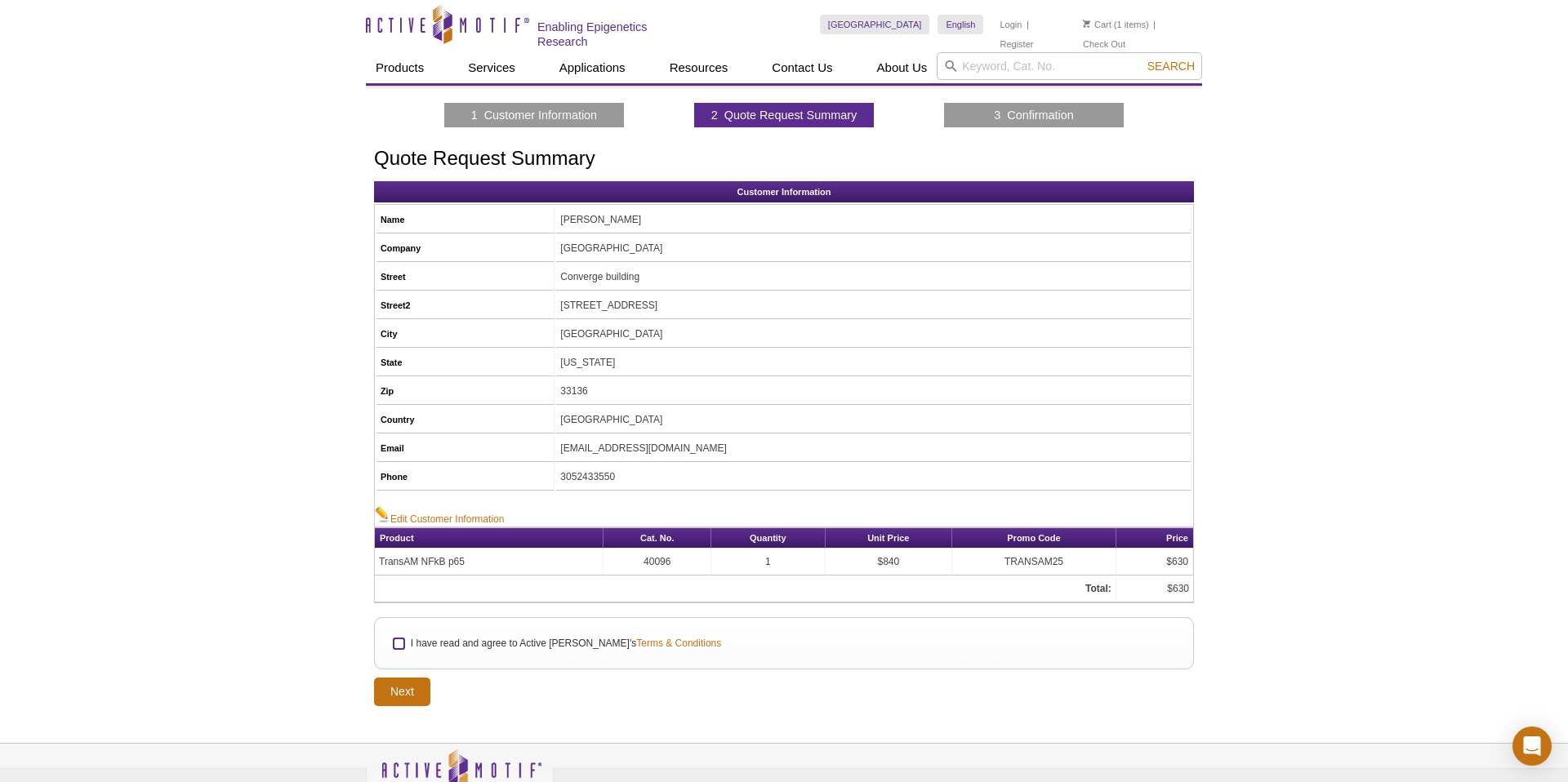
drag, startPoint x: 403, startPoint y: 637, endPoint x: 401, endPoint y: 646, distance: 9.2
click at [403, 638] on input "I have read and agree to Active Motif's Terms & Conditions" at bounding box center [399, 643] width 10 height 10
checkbox input "true"
click at [404, 688] on input "Next" at bounding box center [402, 691] width 56 height 28
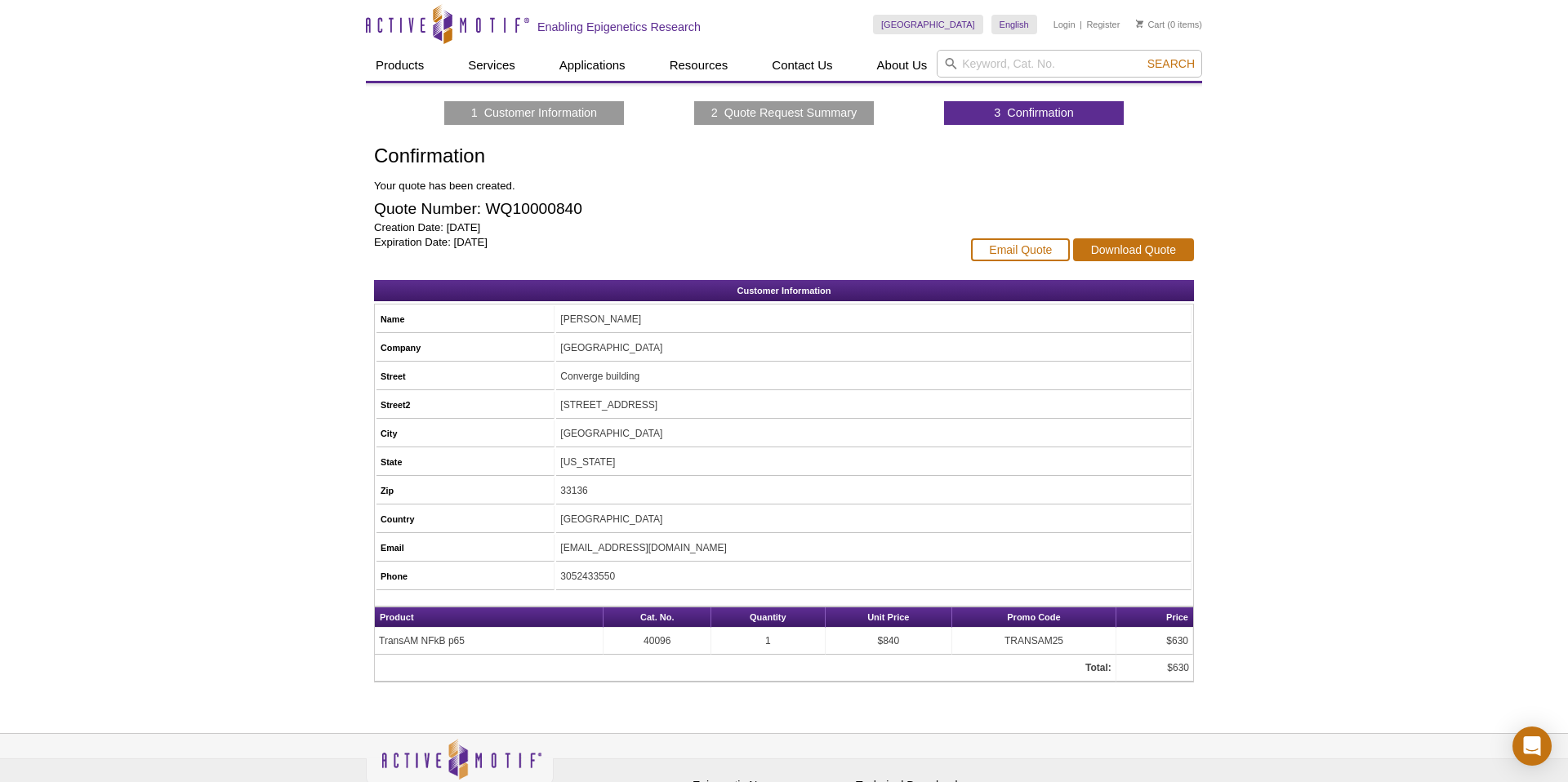
scroll to position [94, 0]
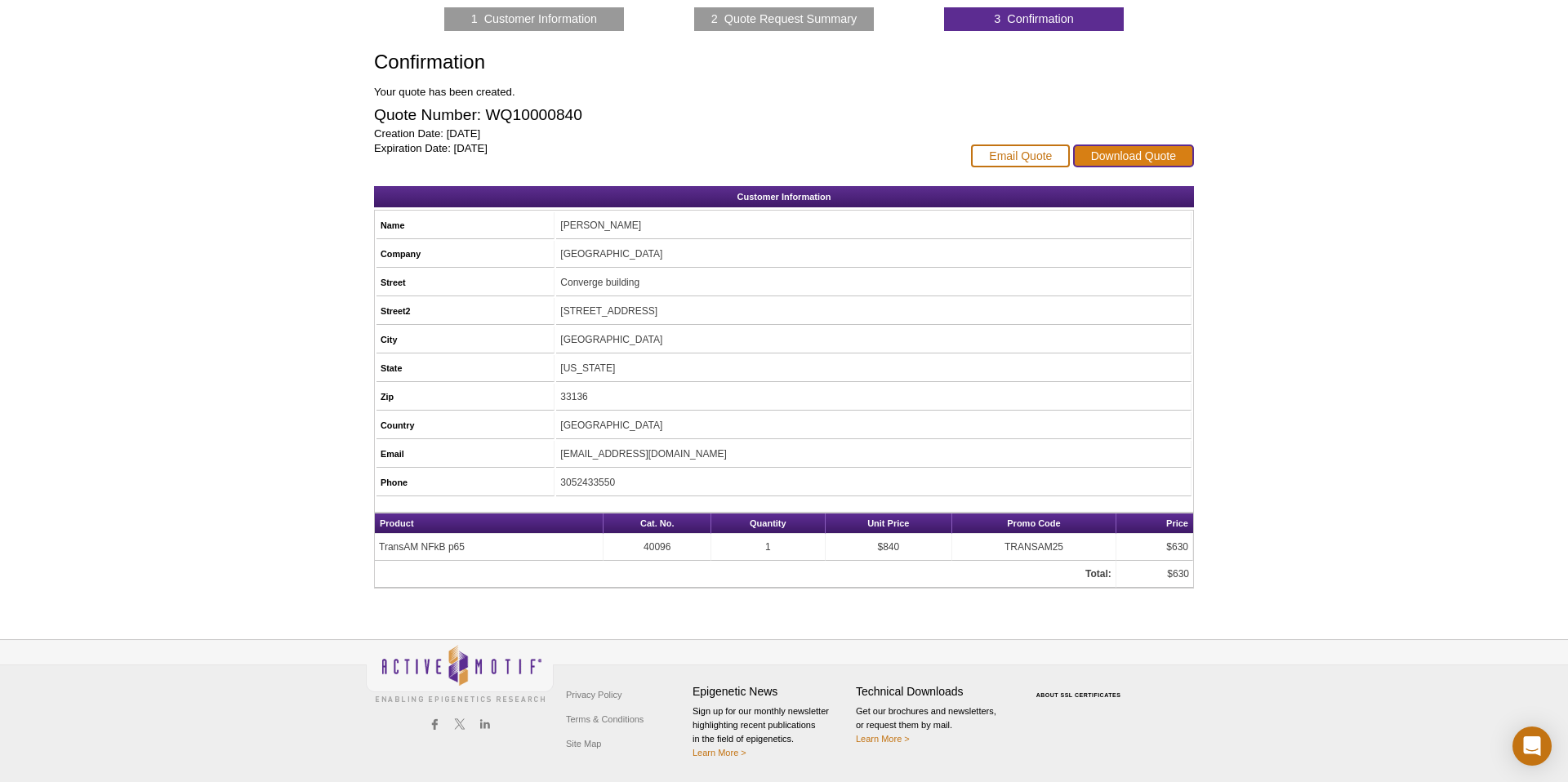
click at [1114, 151] on link "Download Quote" at bounding box center [1133, 156] width 121 height 23
click at [465, 547] on td "TransAM NFkB p65" at bounding box center [489, 547] width 229 height 27
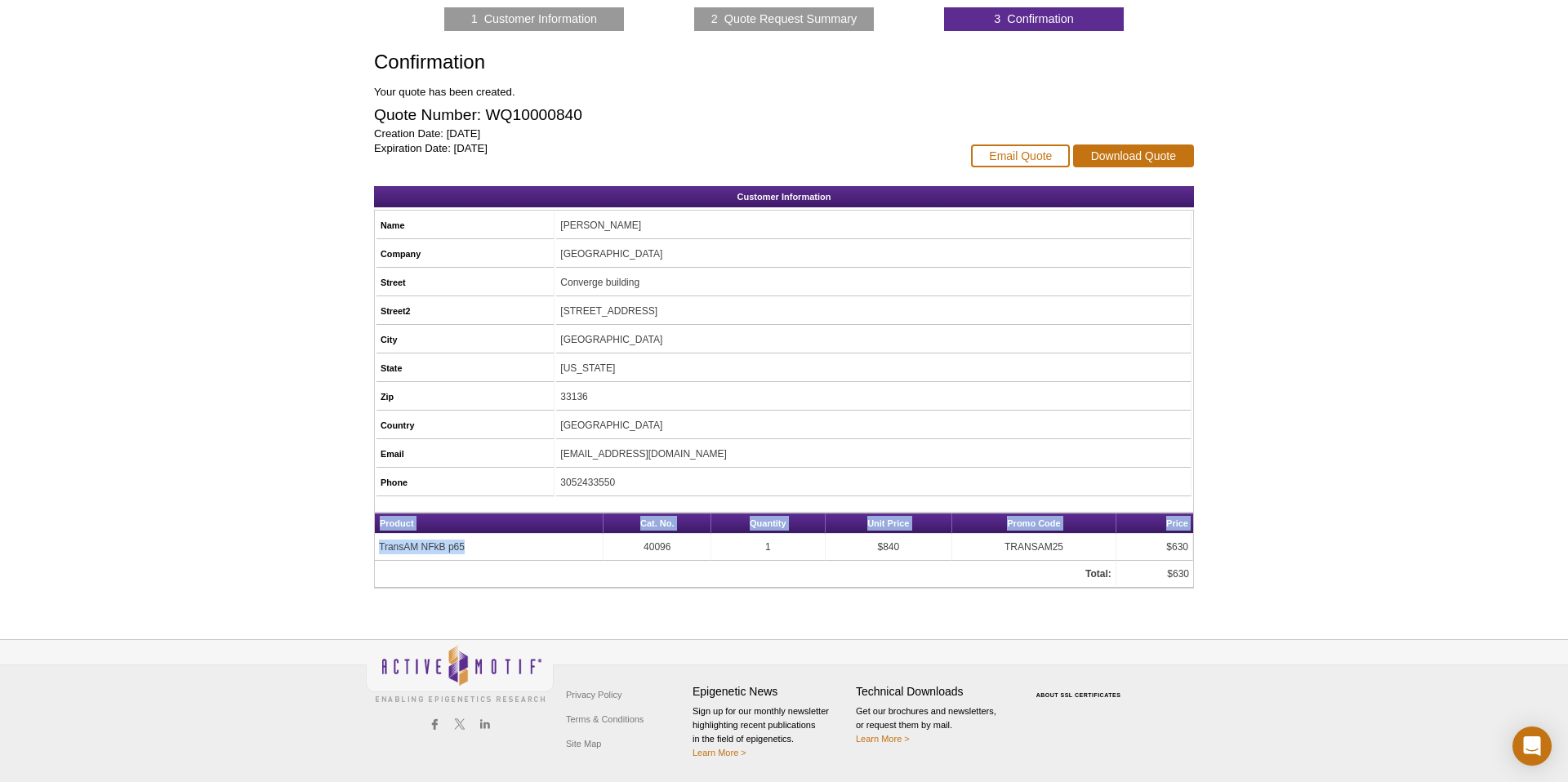
drag, startPoint x: 465, startPoint y: 547, endPoint x: 372, endPoint y: 546, distance: 93.0
click at [372, 546] on div "1 Customer Information 2 Quote Request Summary 3 Confirmation Confirmation Your…" at bounding box center [783, 298] width 836 height 581
drag, startPoint x: 502, startPoint y: 566, endPoint x: 485, endPoint y: 552, distance: 22.0
click at [502, 566] on td "Total:" at bounding box center [745, 574] width 741 height 27
drag, startPoint x: 437, startPoint y: 547, endPoint x: 378, endPoint y: 548, distance: 59.0
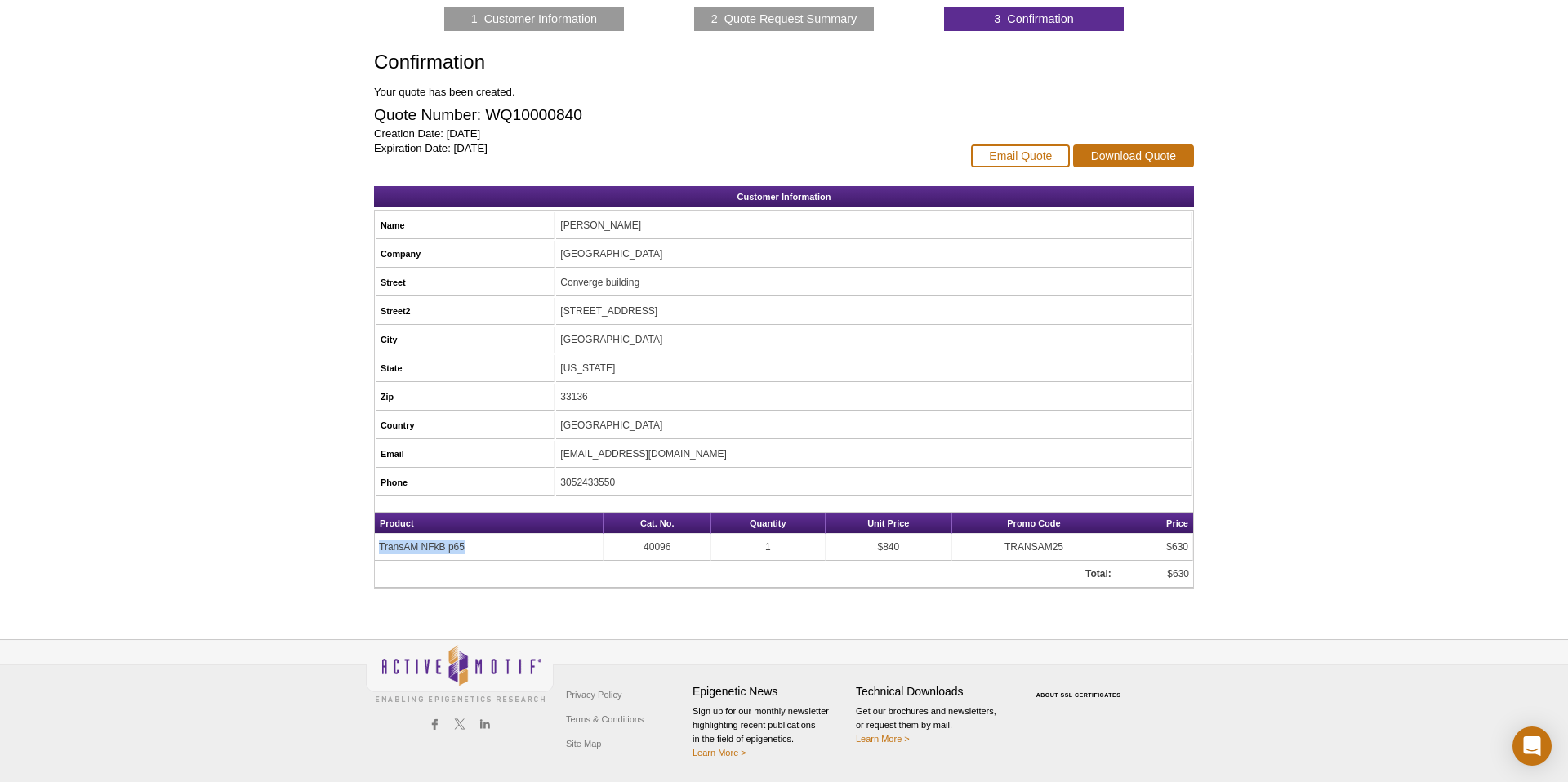
click at [378, 548] on td "TransAM NFkB p65" at bounding box center [489, 547] width 229 height 27
copy td "TransAM NFkB p65"
click at [676, 545] on td "40096" at bounding box center [657, 547] width 108 height 27
click at [670, 548] on td "40096" at bounding box center [657, 547] width 108 height 27
drag, startPoint x: 669, startPoint y: 548, endPoint x: 626, endPoint y: 549, distance: 43.0
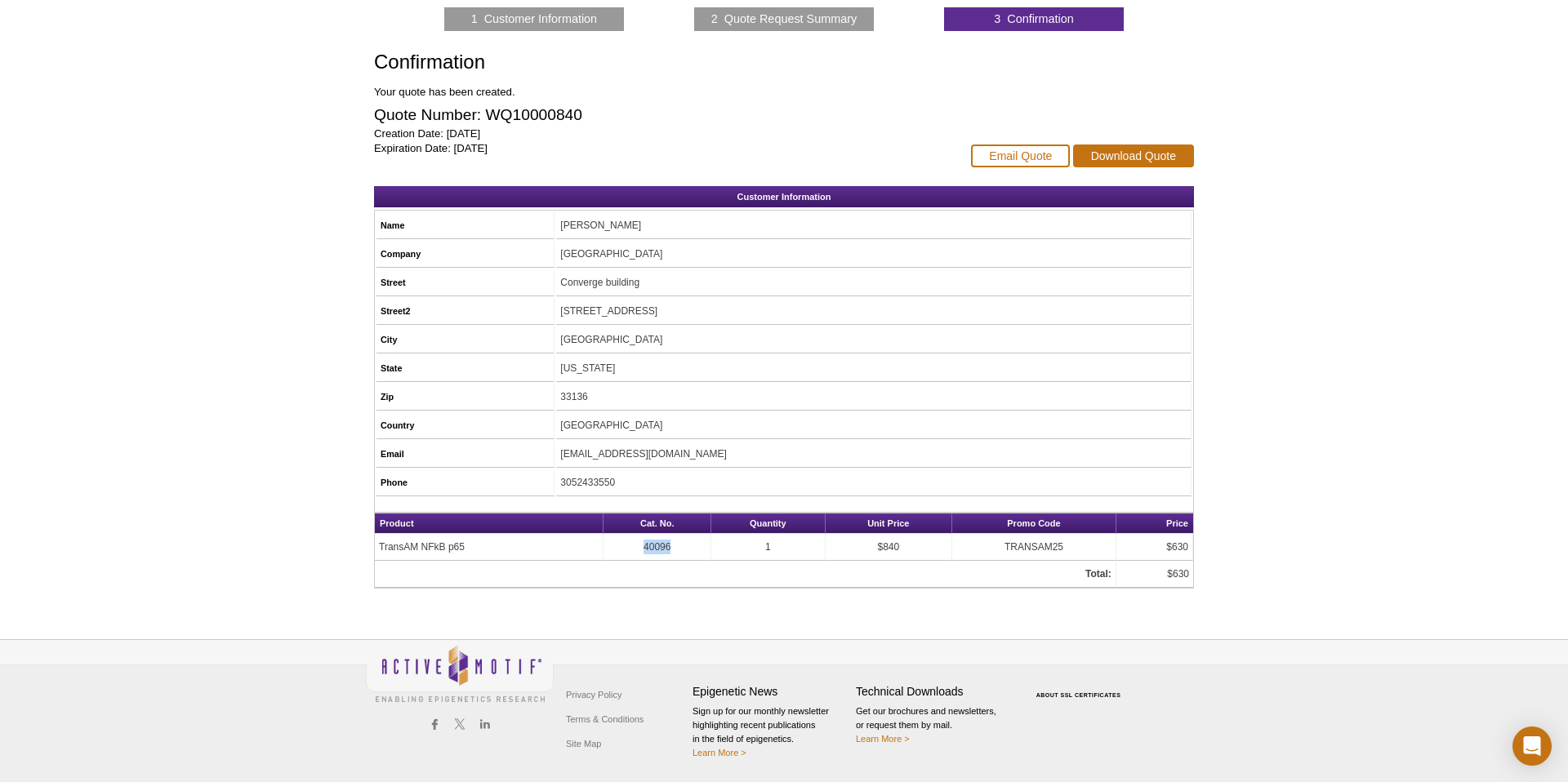
click at [626, 549] on td "40096" at bounding box center [657, 547] width 108 height 27
copy td "40096"
drag, startPoint x: 486, startPoint y: 116, endPoint x: 611, endPoint y: 116, distance: 125.0
click at [611, 116] on h2 "Quote Number: WQ10000840" at bounding box center [664, 115] width 580 height 15
copy h2 "WQ10000840"
